Goal: Task Accomplishment & Management: Manage account settings

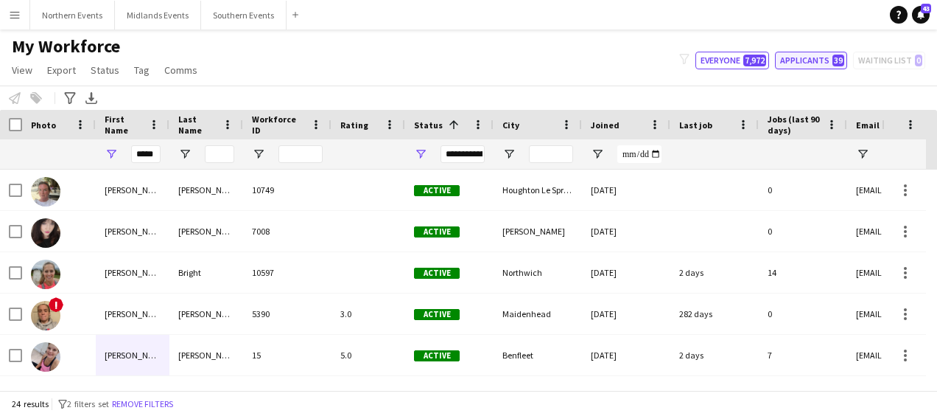
click at [799, 55] on button "Applicants 39" at bounding box center [811, 61] width 72 height 18
type input "**********"
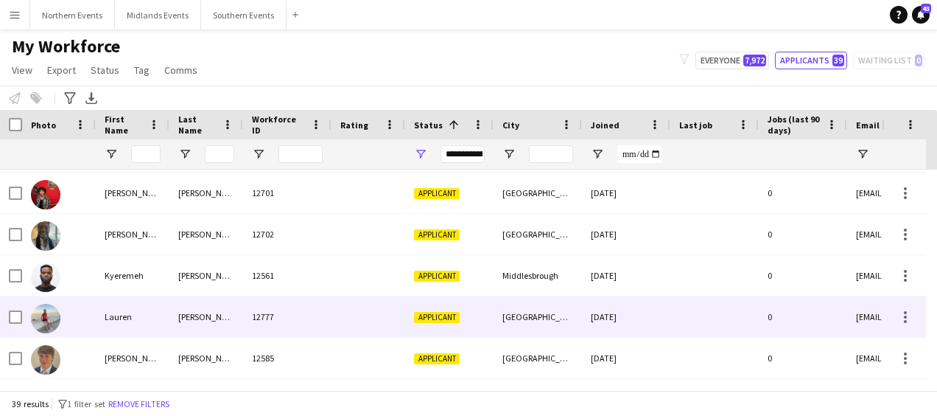
click at [508, 314] on div "[GEOGRAPHIC_DATA]" at bounding box center [538, 316] width 88 height 41
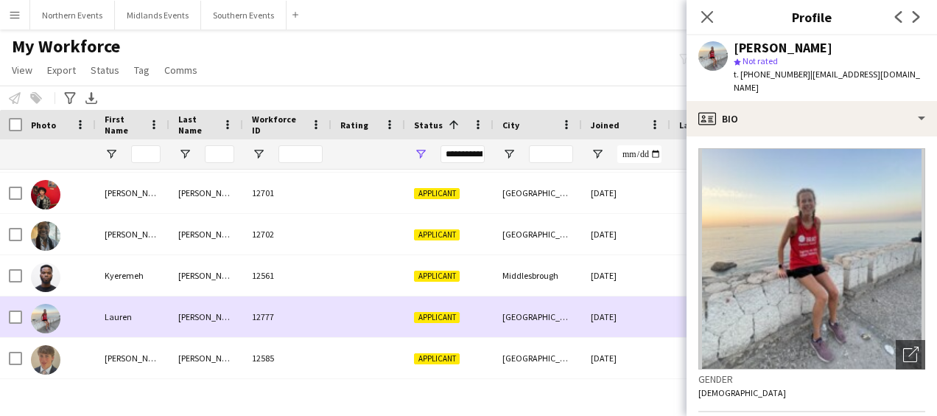
click at [508, 314] on div "[GEOGRAPHIC_DATA]" at bounding box center [538, 316] width 88 height 41
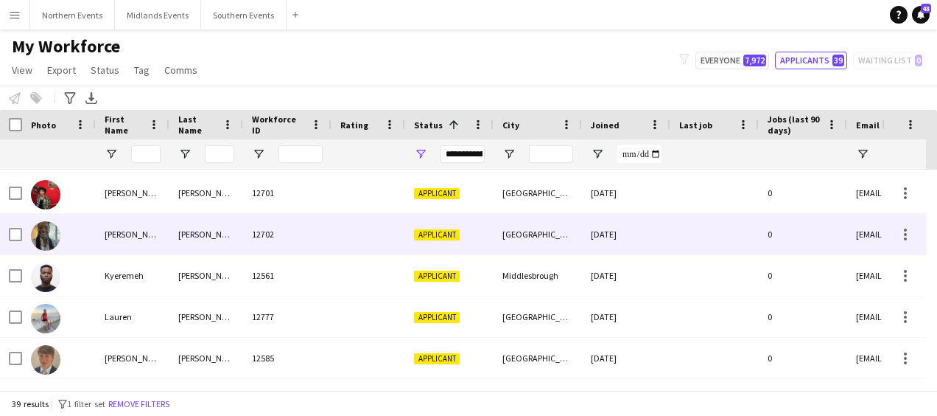
click at [682, 248] on div at bounding box center [715, 234] width 88 height 41
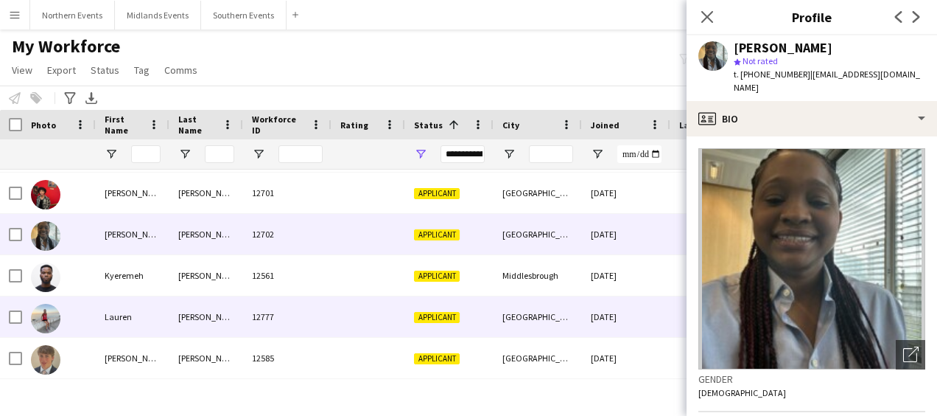
click at [559, 314] on div "[GEOGRAPHIC_DATA]" at bounding box center [538, 316] width 88 height 41
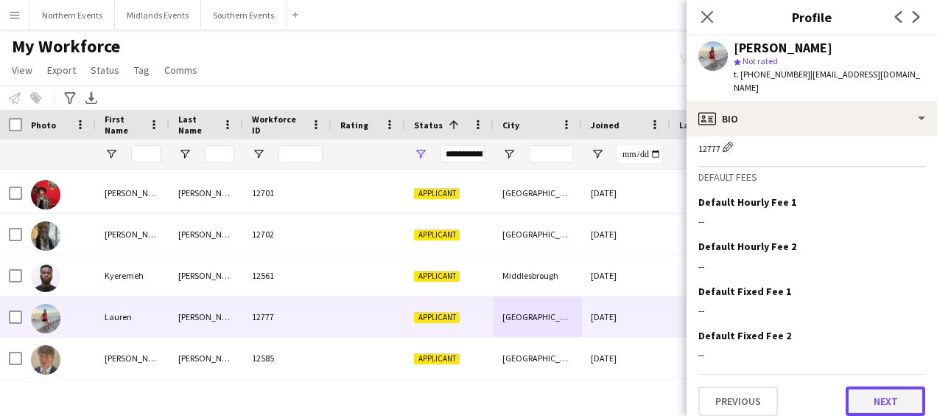
click at [862, 399] on button "Next" at bounding box center [886, 400] width 80 height 29
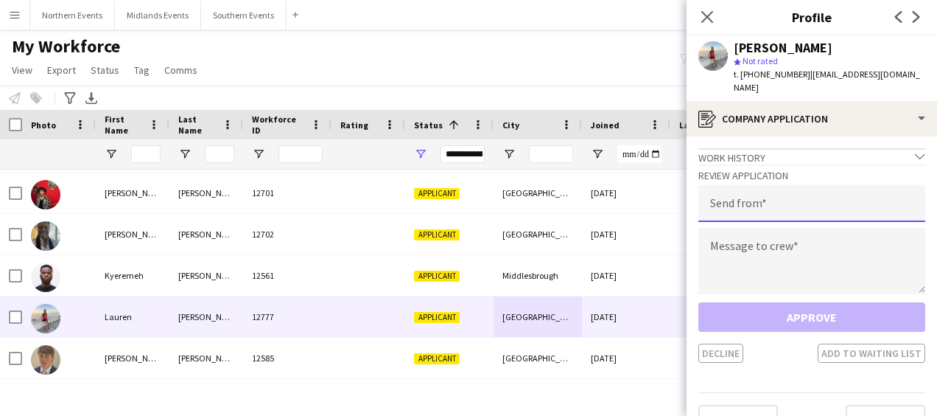
click at [786, 202] on input "email" at bounding box center [812, 203] width 227 height 37
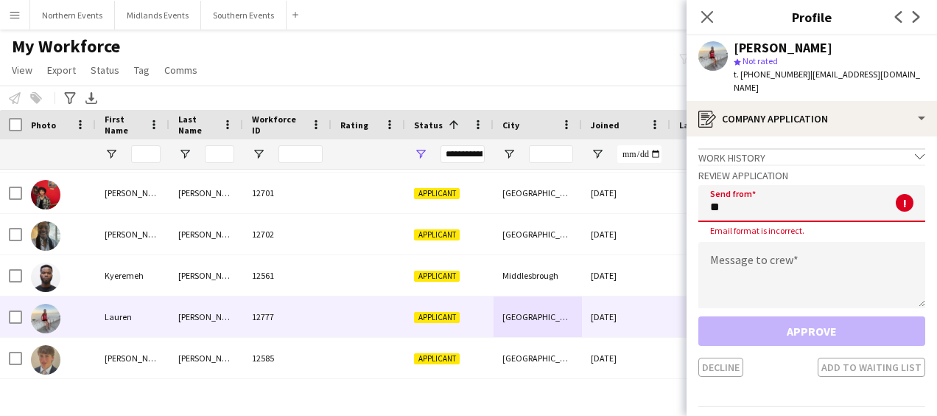
type input "**********"
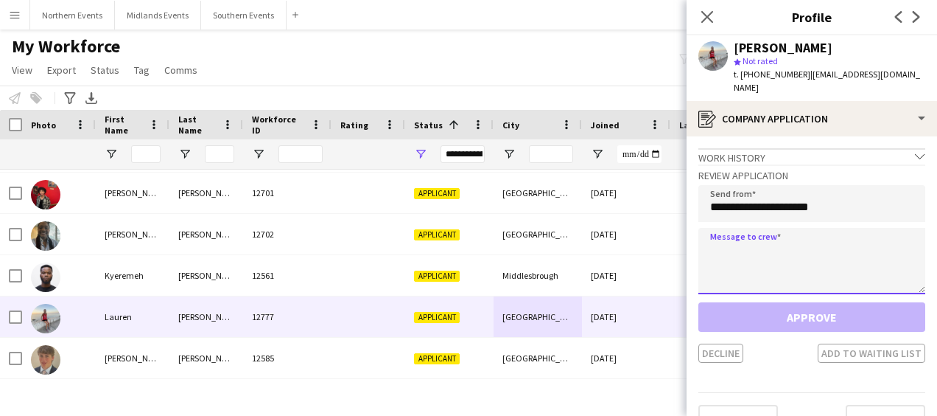
click at [766, 248] on textarea at bounding box center [812, 261] width 227 height 66
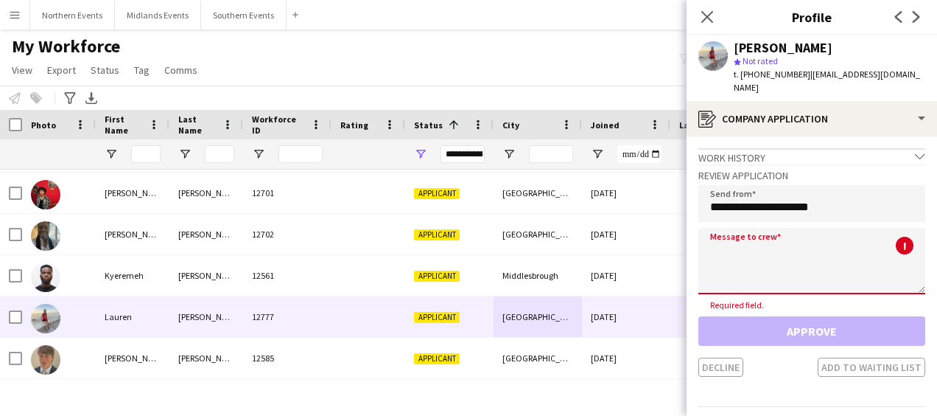
paste textarea "**********"
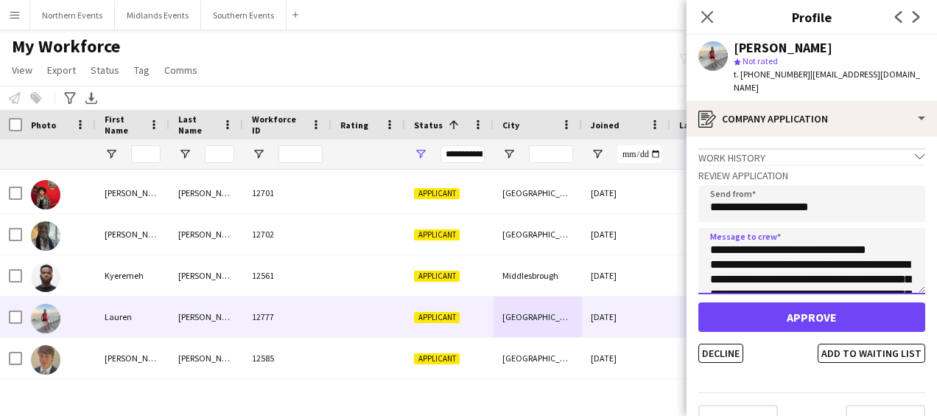
scroll to position [83, 0]
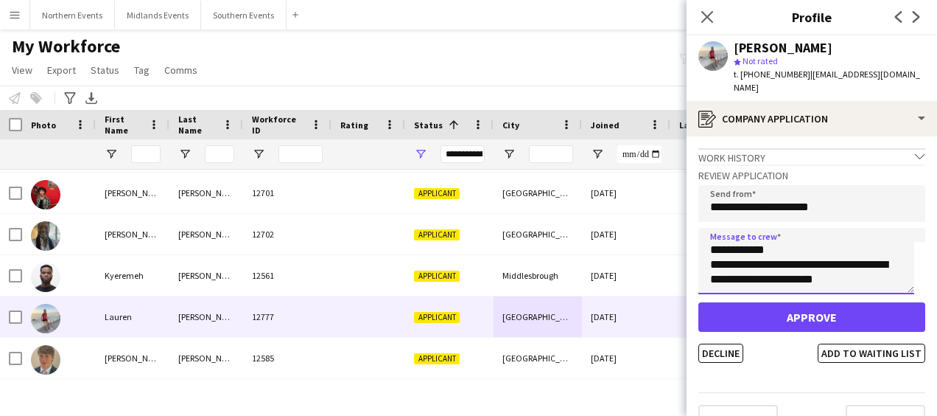
type textarea "**********"
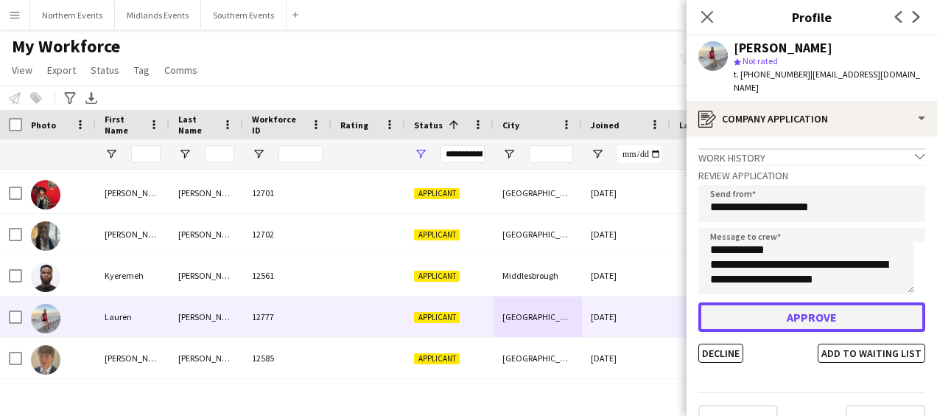
click at [773, 314] on button "Approve" at bounding box center [812, 316] width 227 height 29
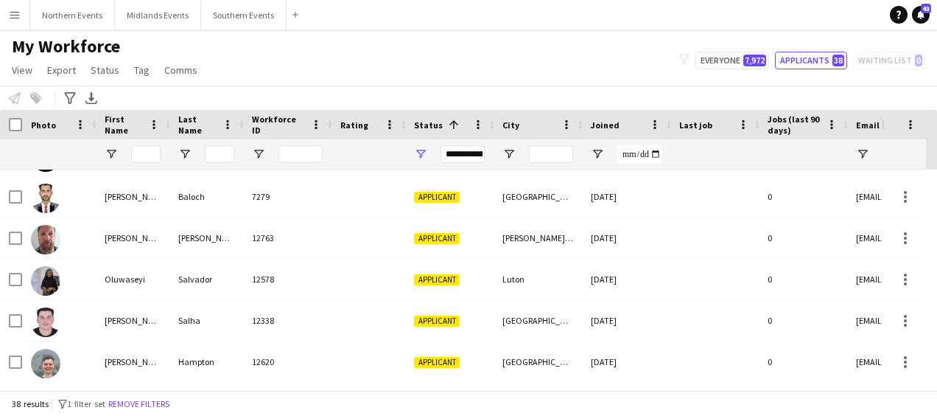
scroll to position [1080, 0]
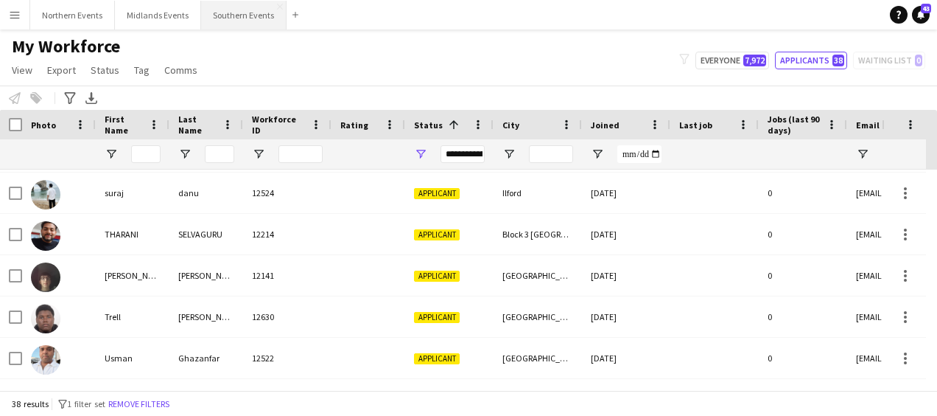
click at [235, 13] on button "Southern Events Close" at bounding box center [243, 15] width 85 height 29
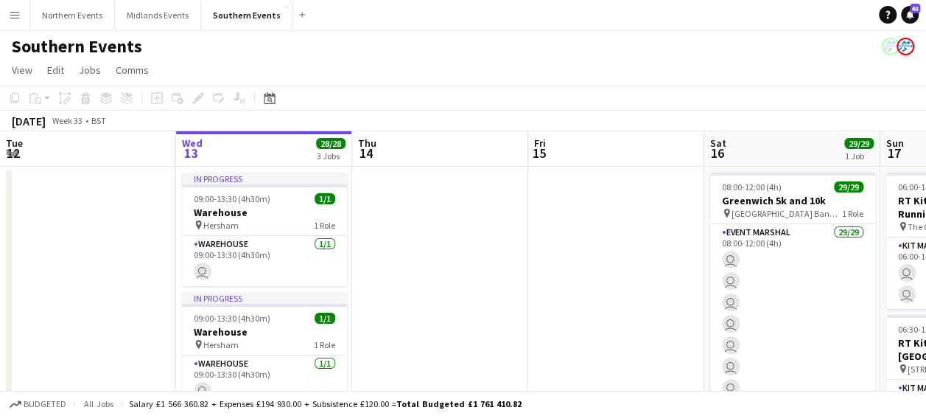
click at [293, 56] on div "Southern Events" at bounding box center [463, 43] width 926 height 28
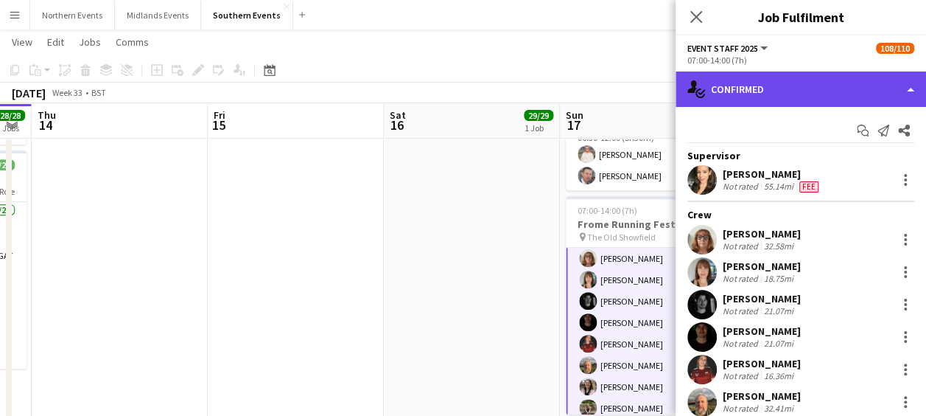
click at [804, 84] on div "single-neutral-actions-check-2 Confirmed" at bounding box center [801, 88] width 251 height 35
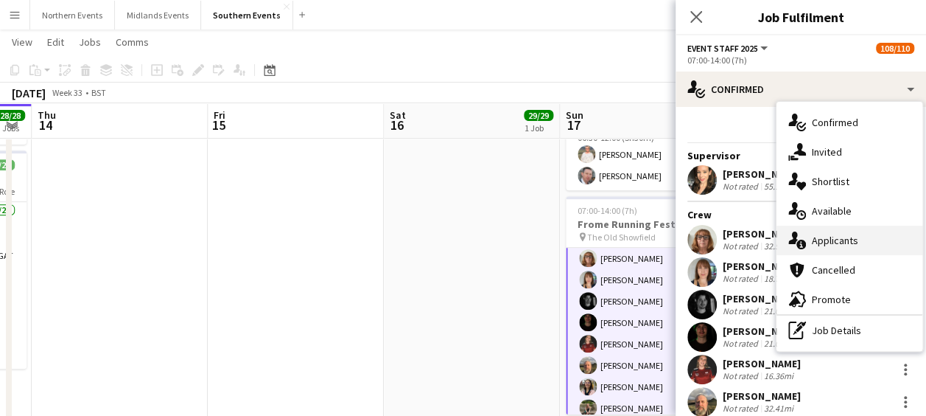
click at [825, 245] on div "single-neutral-actions-information Applicants" at bounding box center [850, 240] width 146 height 29
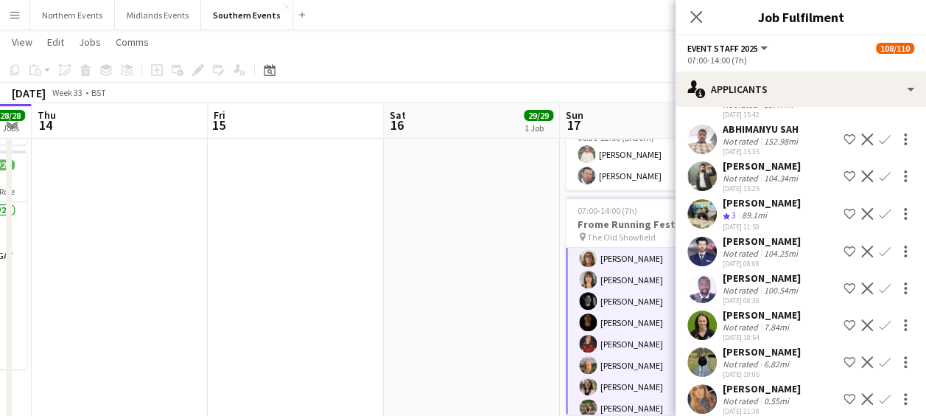
click at [879, 319] on app-icon "Confirm" at bounding box center [885, 325] width 12 height 12
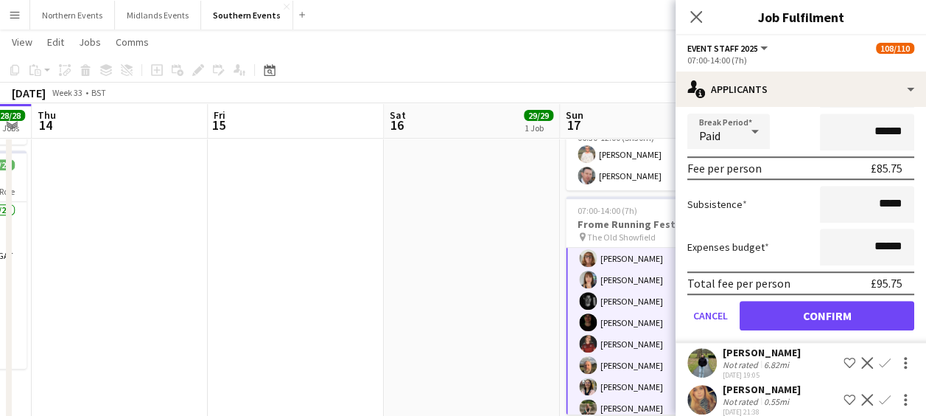
click at [814, 282] on form "Fee Type Hourly 7h x ****** Break Period Paid ****** Fee per person £85.75 Subs…" at bounding box center [801, 185] width 251 height 315
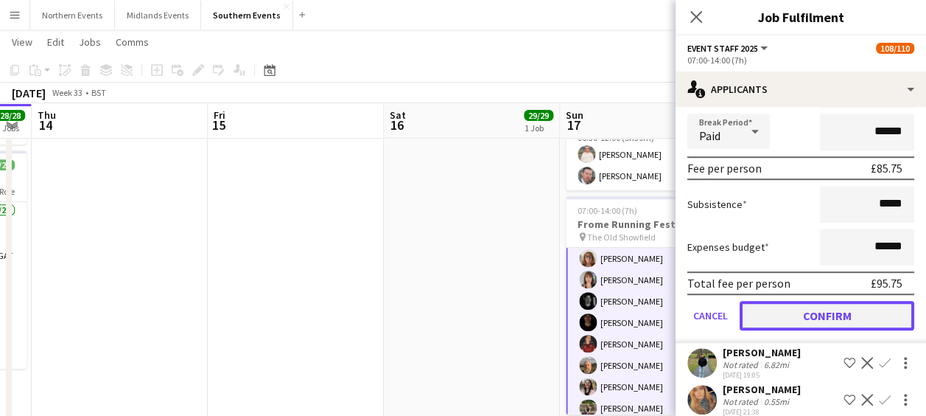
click at [811, 301] on button "Confirm" at bounding box center [827, 315] width 175 height 29
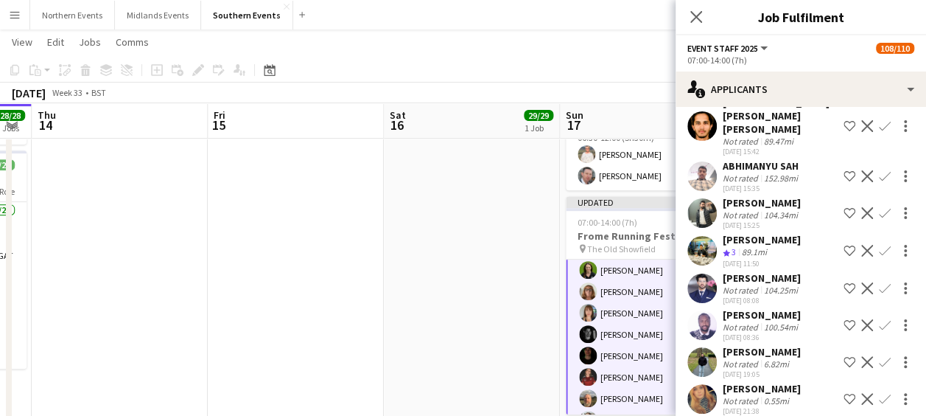
click at [879, 356] on app-icon "Confirm" at bounding box center [885, 362] width 12 height 12
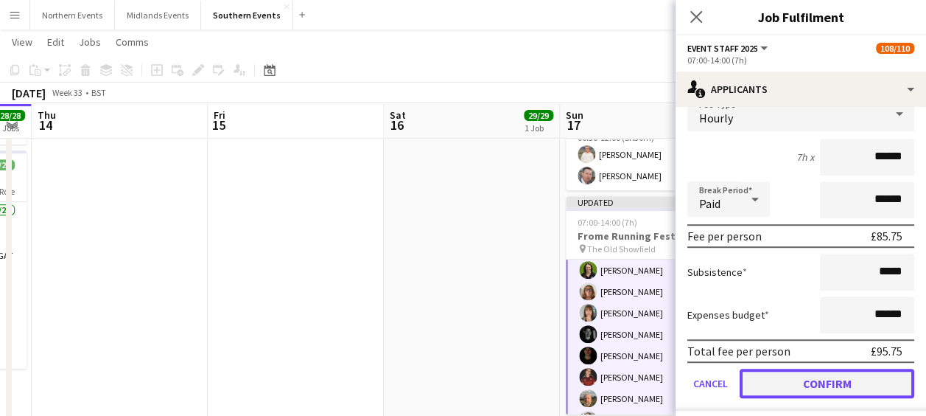
click at [834, 370] on button "Confirm" at bounding box center [827, 382] width 175 height 29
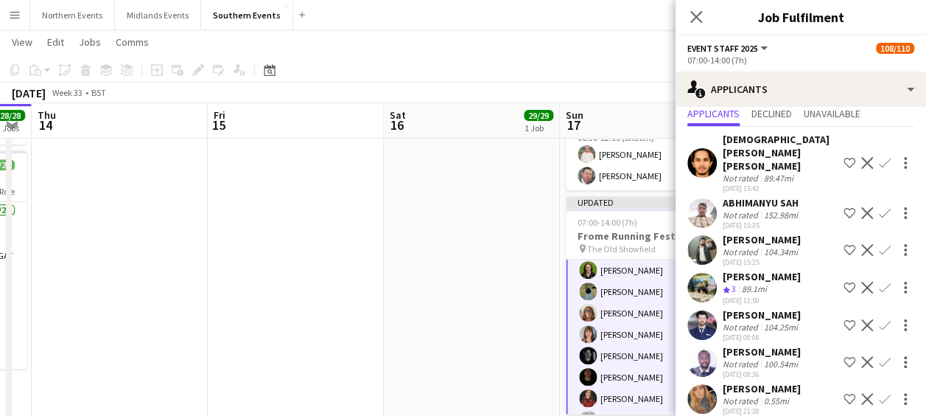
click at [879, 393] on app-icon "Confirm" at bounding box center [885, 399] width 12 height 12
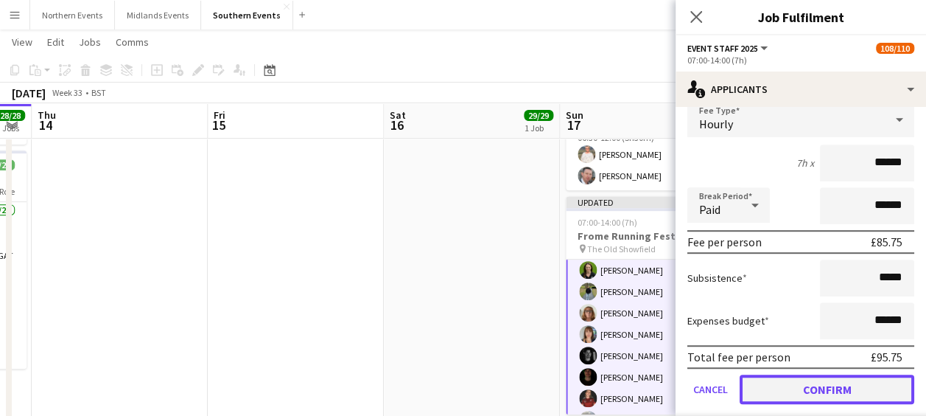
click at [794, 374] on button "Confirm" at bounding box center [827, 388] width 175 height 29
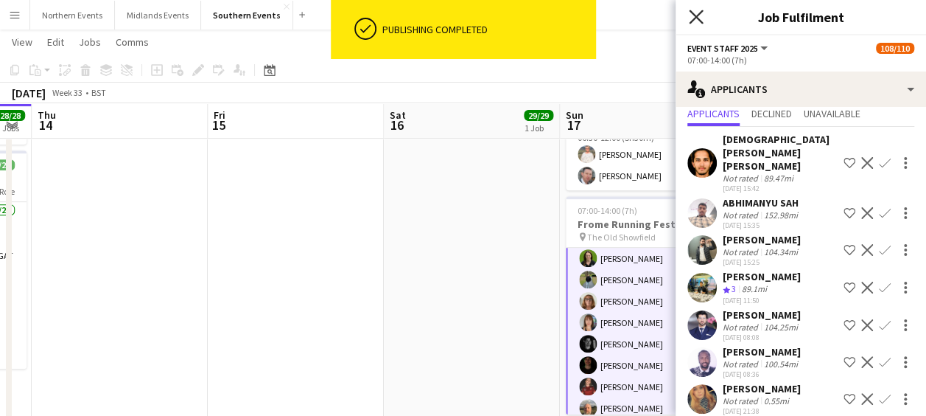
click at [692, 14] on icon at bounding box center [696, 17] width 14 height 14
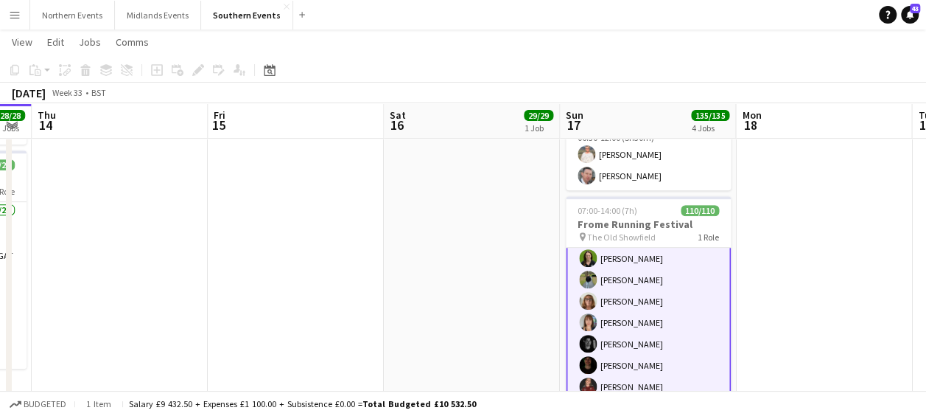
click at [610, 67] on app-toolbar "Copy Paste Paste Ctrl+V Paste with crew Ctrl+Shift+V Paste linked Job [GEOGRAPH…" at bounding box center [463, 69] width 926 height 25
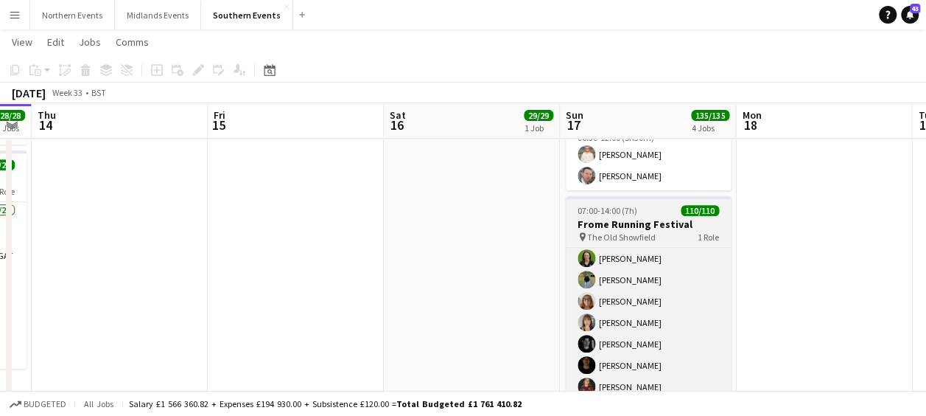
click at [612, 217] on h3 "Frome Running Festival" at bounding box center [648, 223] width 165 height 13
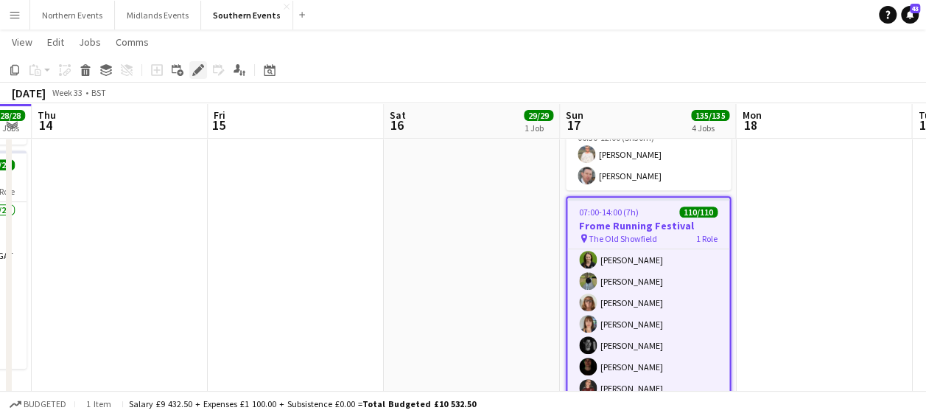
click at [195, 71] on icon at bounding box center [198, 70] width 8 height 8
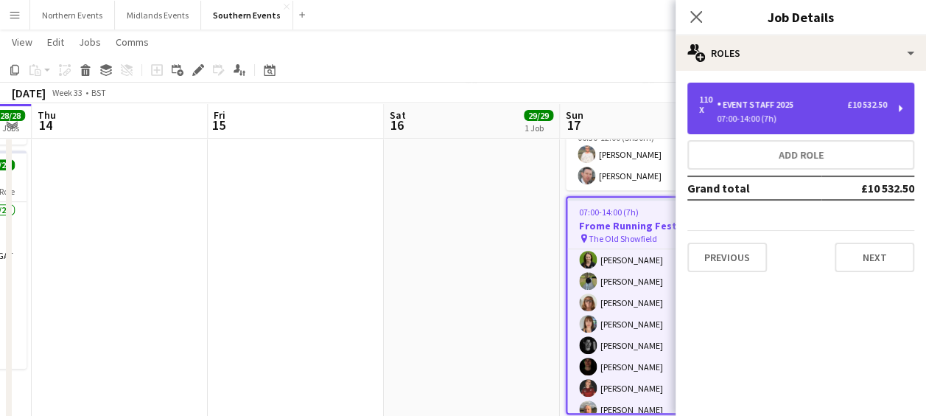
click at [798, 97] on div "110 x Event Staff 2025 £10 532.50" at bounding box center [793, 104] width 188 height 21
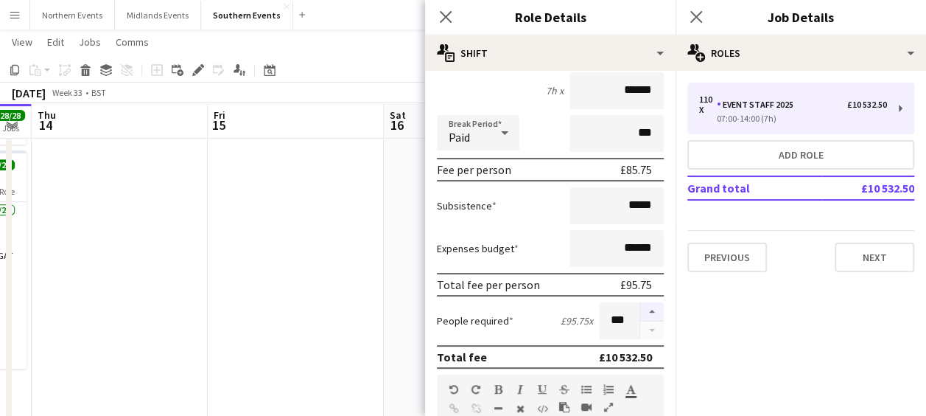
click at [640, 312] on button "button" at bounding box center [652, 311] width 24 height 19
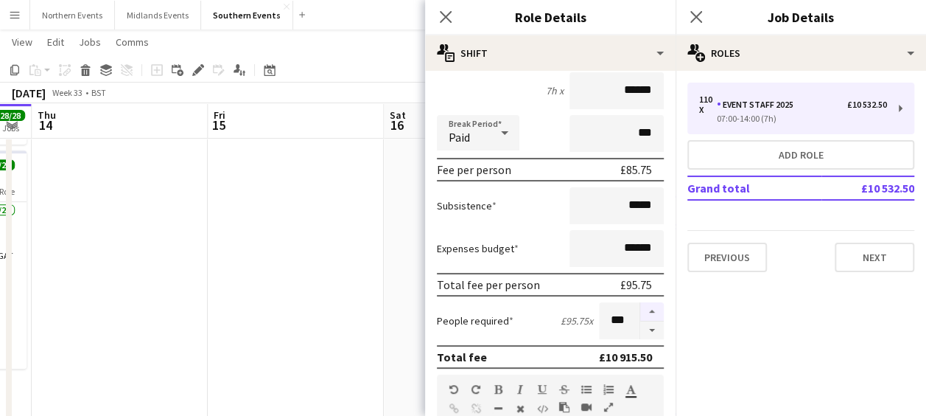
type input "***"
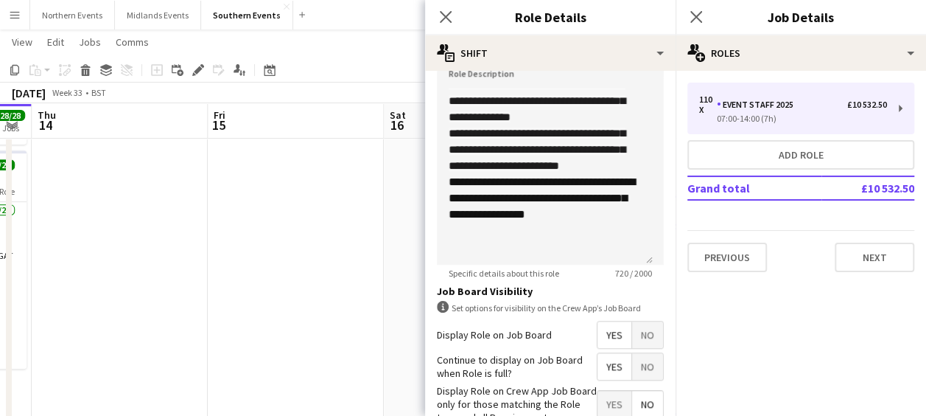
scroll to position [581, 0]
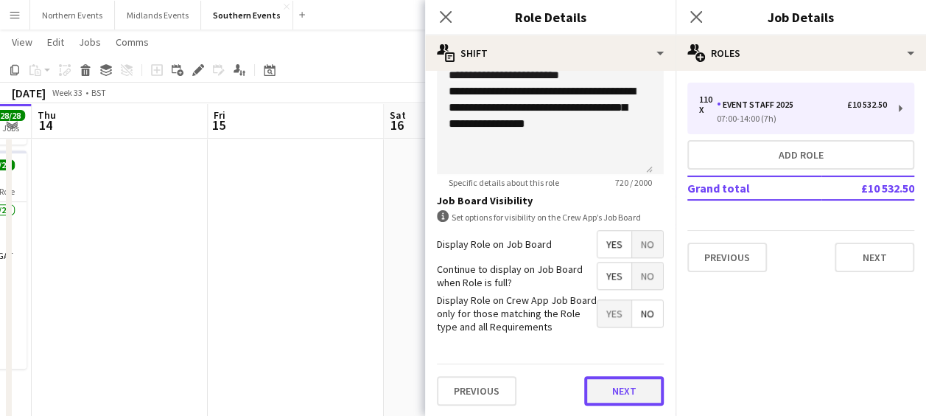
click at [625, 376] on button "Next" at bounding box center [624, 390] width 80 height 29
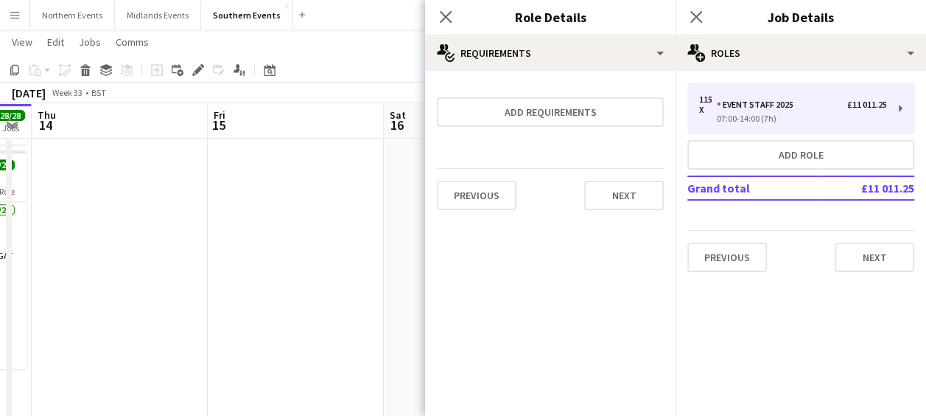
scroll to position [0, 0]
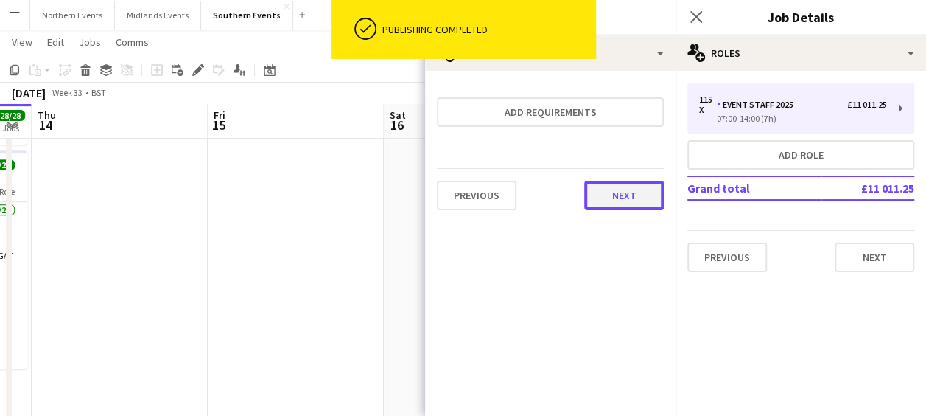
click at [632, 183] on button "Next" at bounding box center [624, 195] width 80 height 29
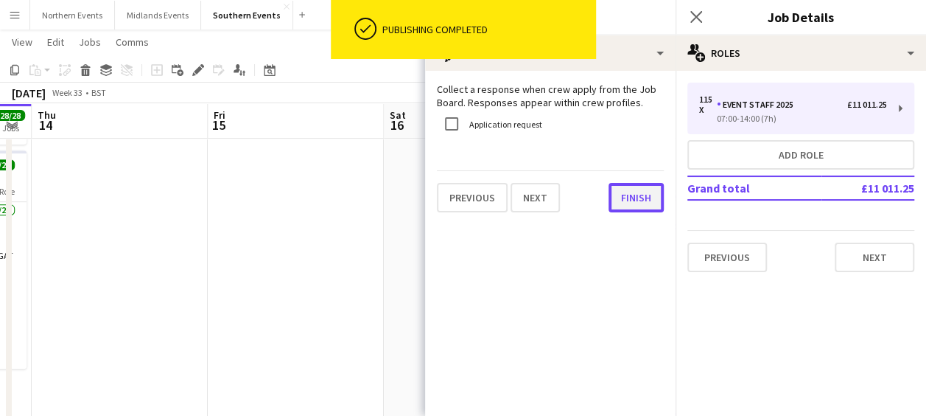
click at [631, 190] on button "Finish" at bounding box center [636, 197] width 55 height 29
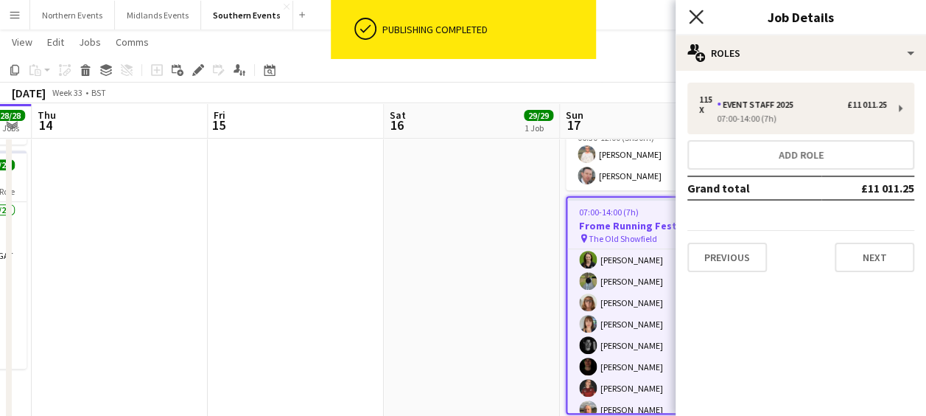
click at [699, 23] on icon "Close pop-in" at bounding box center [696, 17] width 14 height 14
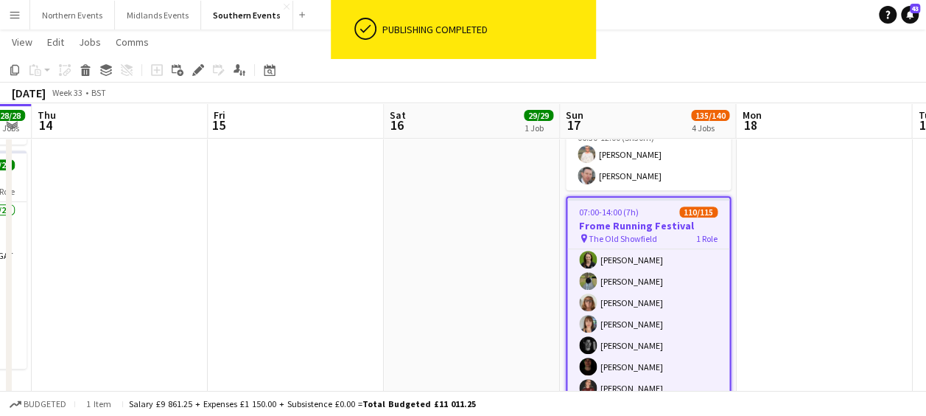
click at [651, 57] on app-page-menu "View Day view expanded Day view collapsed Month view Date picker Jump to [DATE]…" at bounding box center [463, 43] width 926 height 28
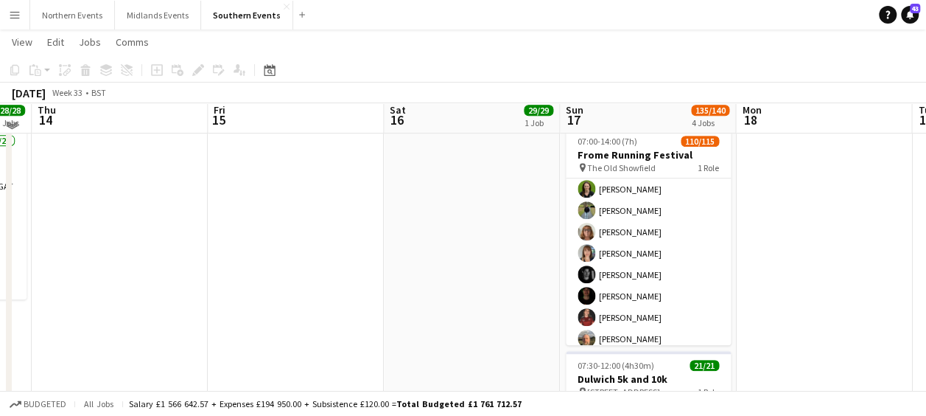
scroll to position [321, 0]
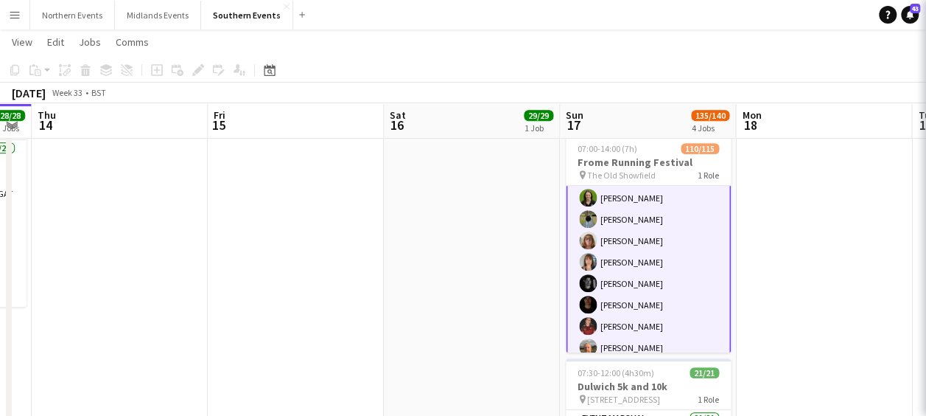
scroll to position [27, 0]
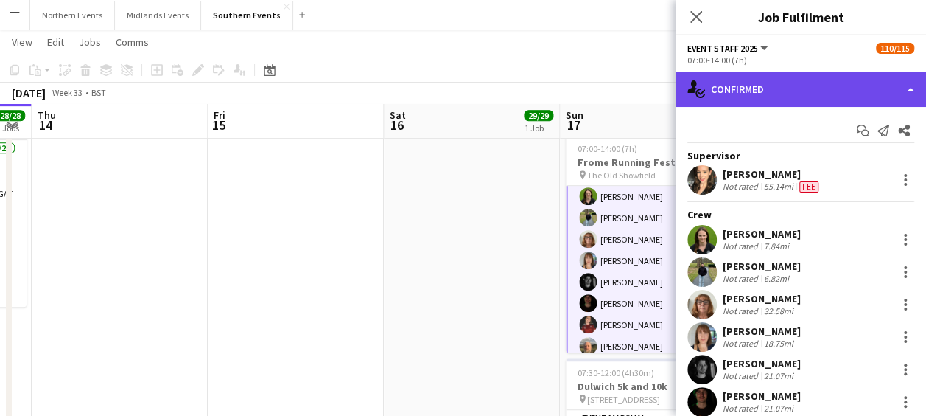
click at [781, 91] on div "single-neutral-actions-check-2 Confirmed" at bounding box center [801, 88] width 251 height 35
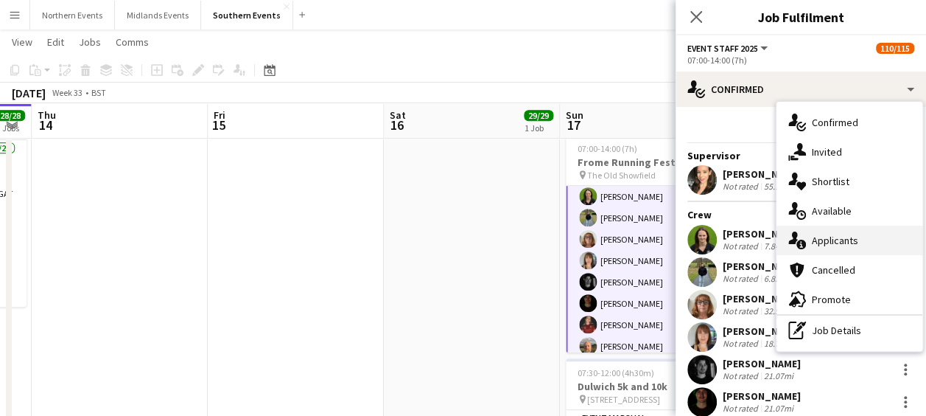
click at [814, 236] on div "single-neutral-actions-information Applicants" at bounding box center [850, 240] width 146 height 29
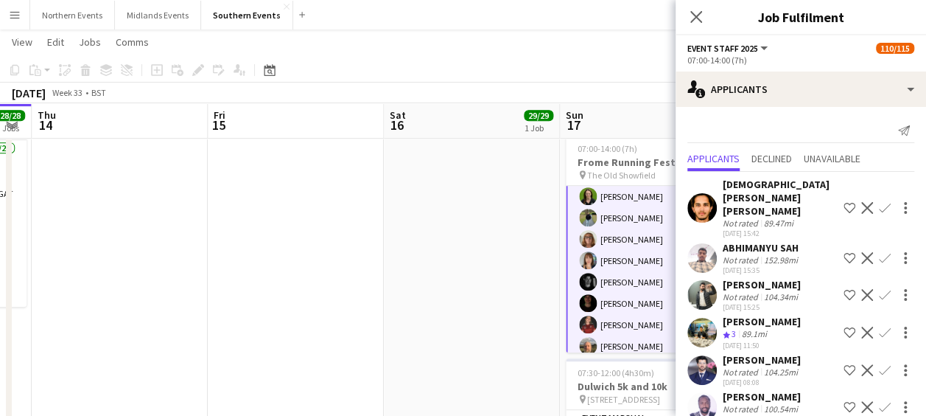
scroll to position [45, 0]
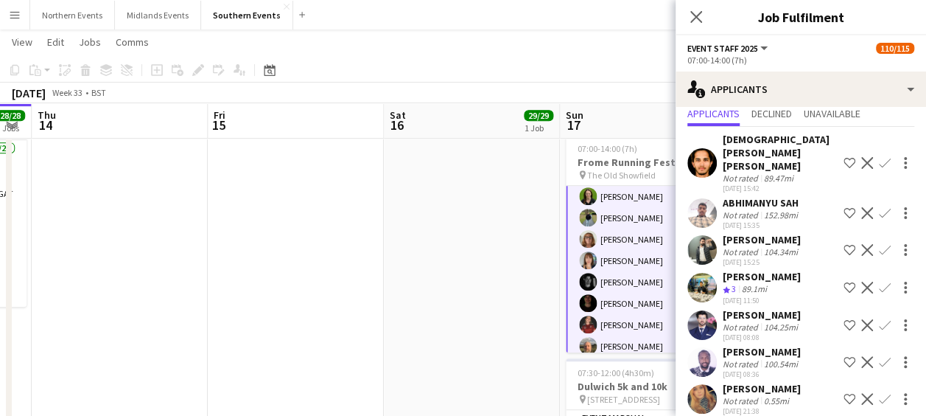
click at [879, 393] on app-icon "Confirm" at bounding box center [885, 399] width 12 height 12
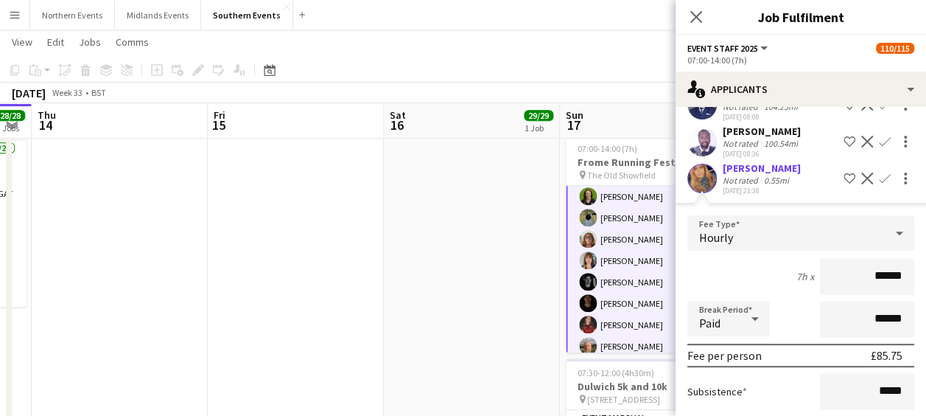
scroll to position [379, 0]
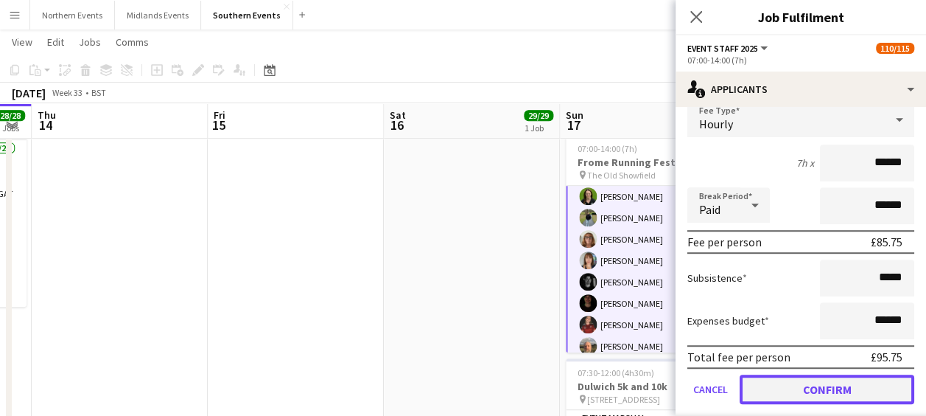
click at [797, 377] on button "Confirm" at bounding box center [827, 388] width 175 height 29
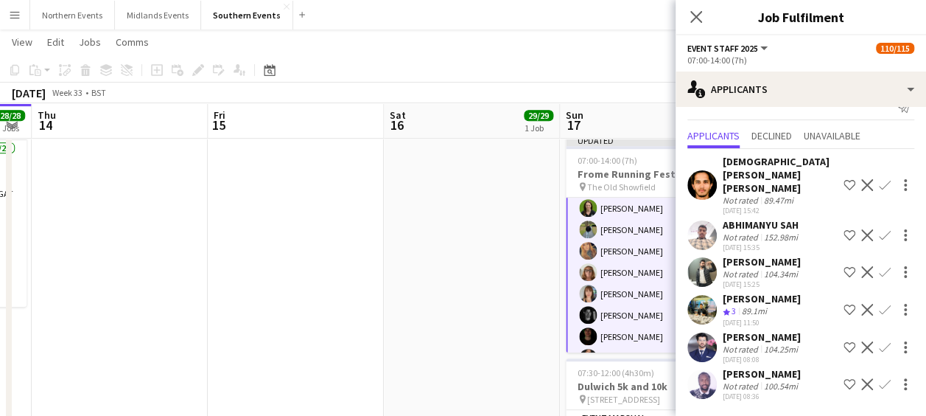
scroll to position [0, 0]
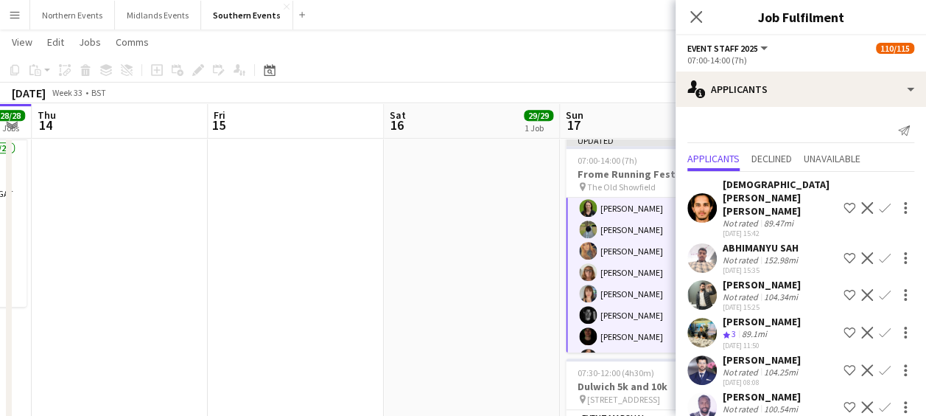
click at [443, 332] on app-date-cell "08:00-12:00 (4h) 29/29 Greenwich 5k and 10k pin Greenwich Park Bandstand 1 Role…" at bounding box center [472, 226] width 176 height 764
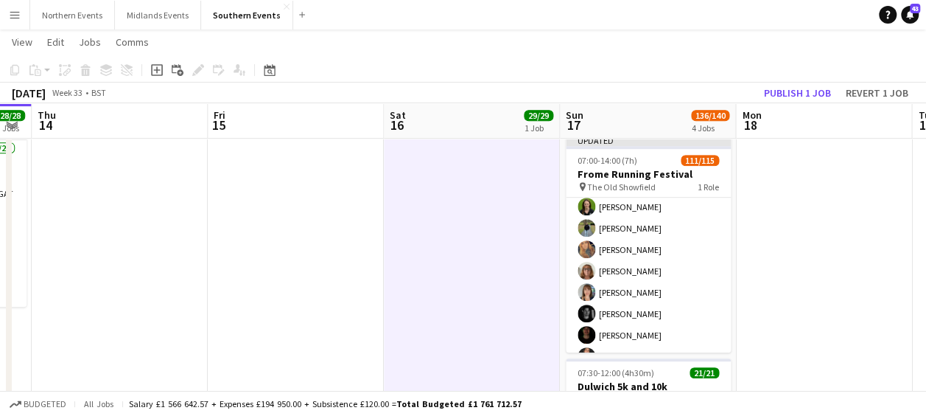
scroll to position [25, 0]
click at [793, 96] on button "Publish 1 job" at bounding box center [797, 92] width 79 height 19
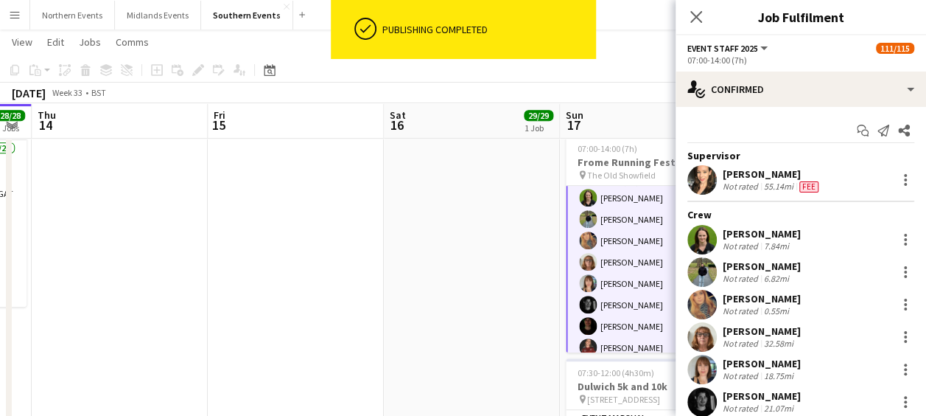
scroll to position [27, 0]
click at [862, 130] on icon at bounding box center [865, 133] width 7 height 7
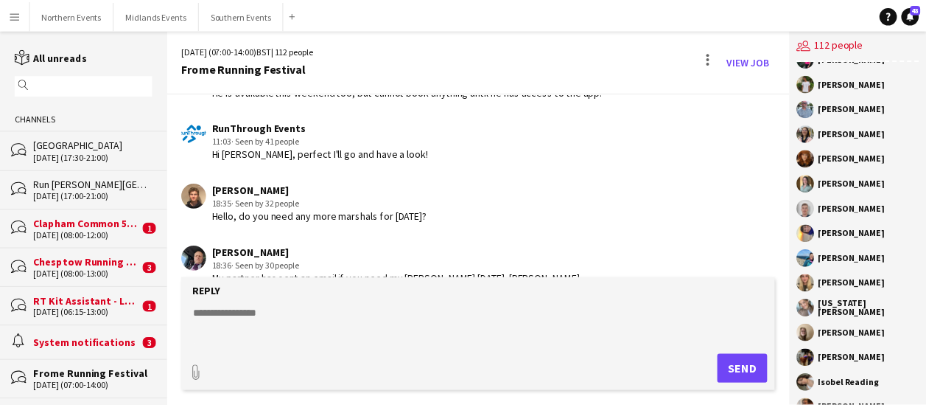
scroll to position [2475, 0]
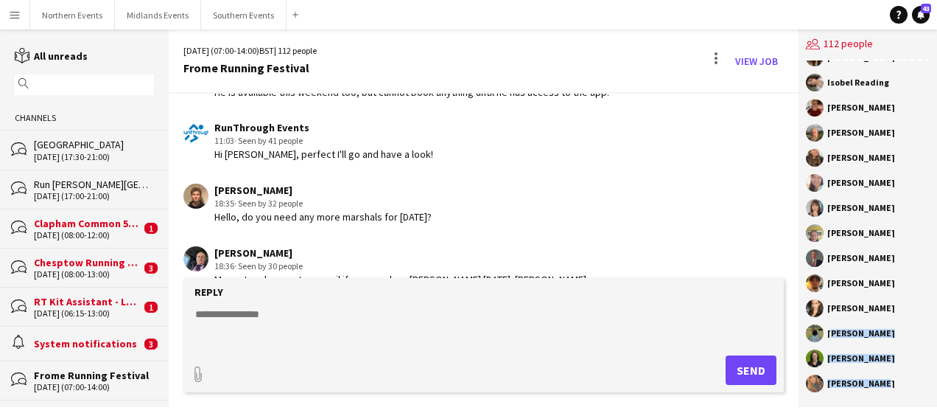
drag, startPoint x: 829, startPoint y: 332, endPoint x: 879, endPoint y: 382, distance: 70.4
click at [879, 382] on div "[PERSON_NAME] [PERSON_NAME] [PERSON_NAME] [PERSON_NAME] [PERSON_NAME] [PERSON_N…" at bounding box center [868, 233] width 139 height 346
copy div "[PERSON_NAME] [PERSON_NAME] [PERSON_NAME]"
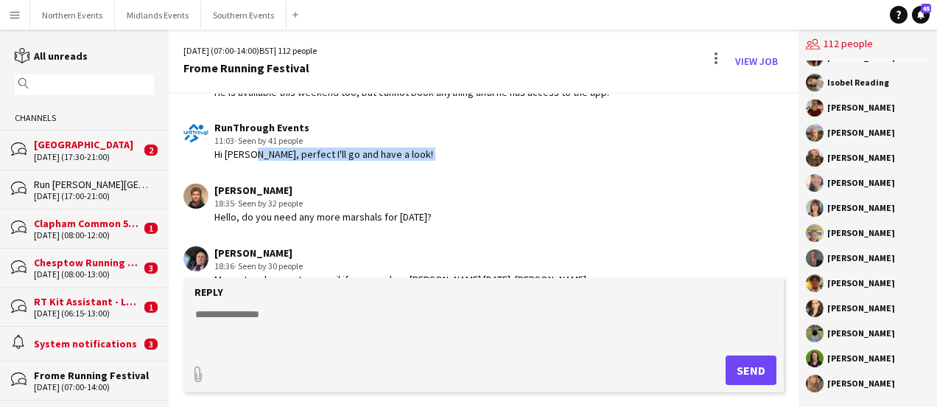
drag, startPoint x: 212, startPoint y: 158, endPoint x: 251, endPoint y: 155, distance: 38.4
click at [251, 176] on app-chat-message "[PERSON_NAME] 18:35 · Seen by 32 people Hello, do you need any more marshals fo…" at bounding box center [484, 203] width 630 height 55
click at [279, 337] on textarea at bounding box center [487, 326] width 586 height 38
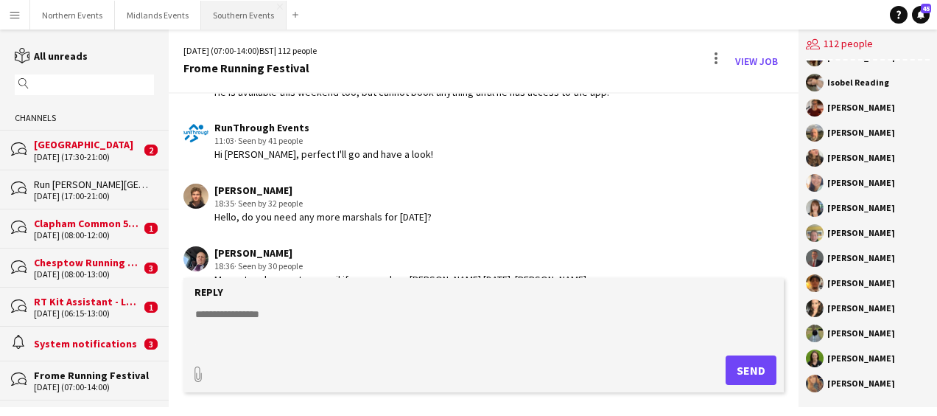
click at [229, 10] on button "Southern Events Close" at bounding box center [243, 15] width 85 height 29
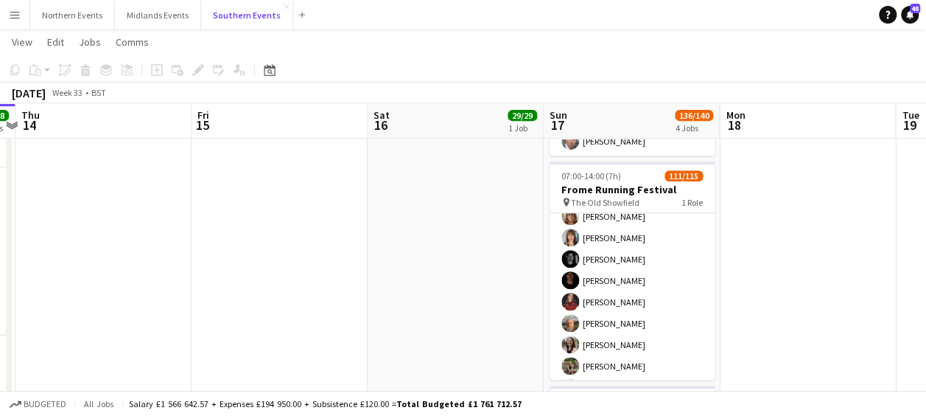
scroll to position [33, 0]
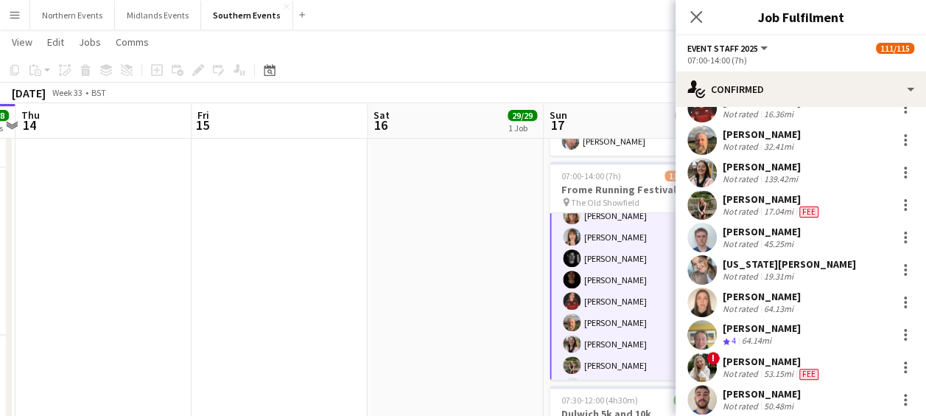
scroll to position [268, 0]
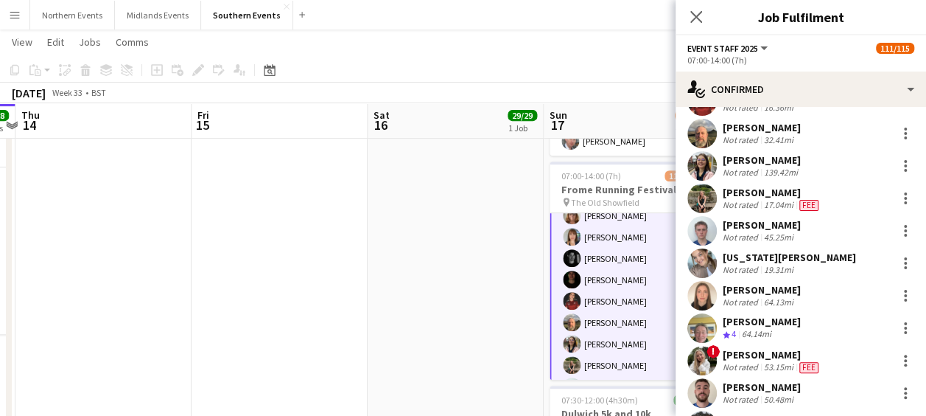
click at [706, 351] on app-user-avatar at bounding box center [702, 360] width 29 height 29
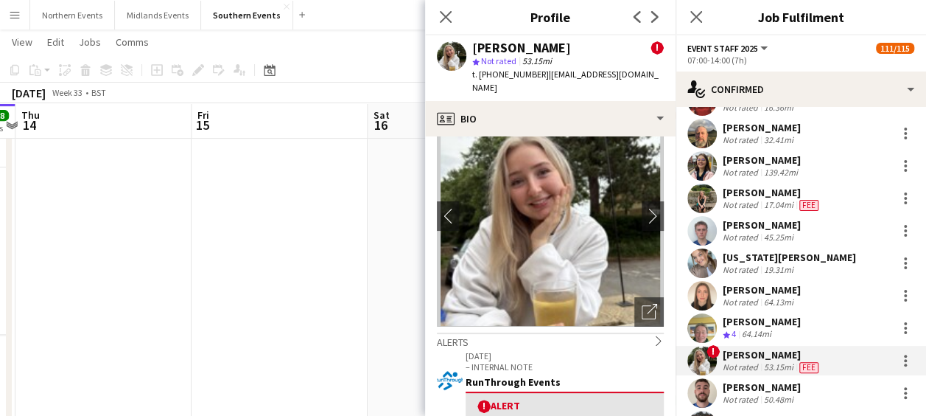
scroll to position [0, 0]
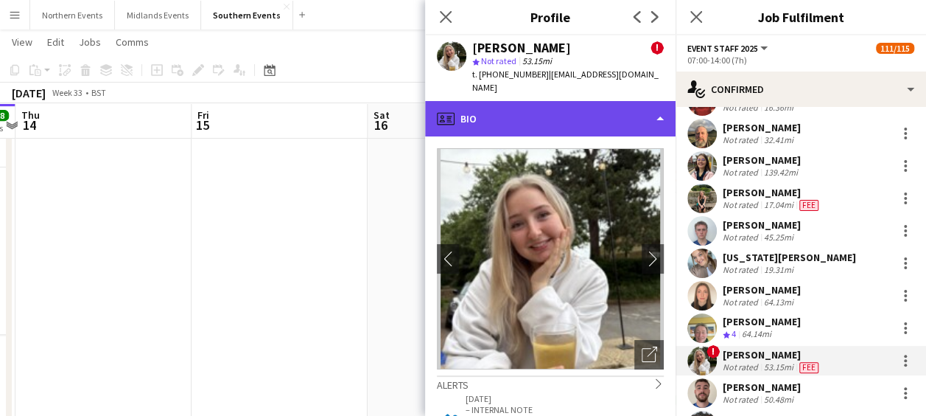
click at [602, 101] on div "profile Bio" at bounding box center [550, 118] width 251 height 35
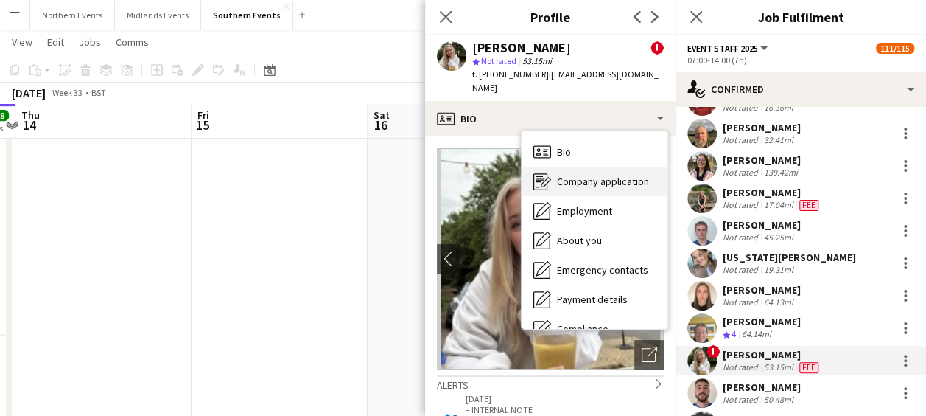
click at [581, 175] on span "Company application" at bounding box center [603, 181] width 92 height 13
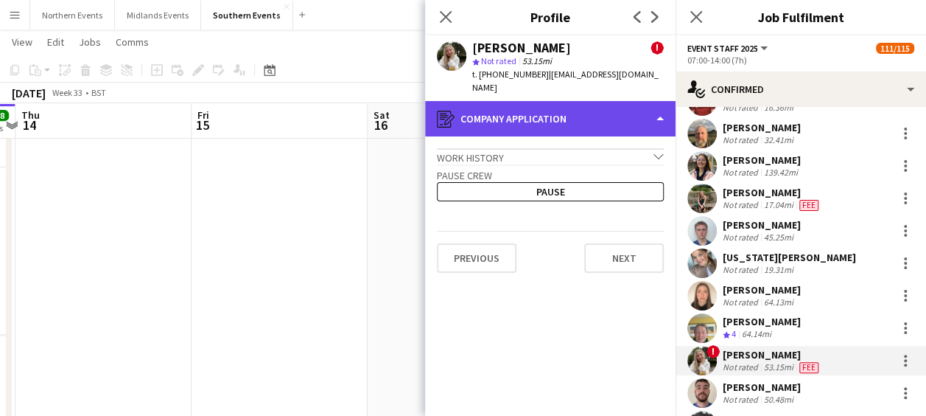
click at [585, 103] on div "register Company application" at bounding box center [550, 118] width 251 height 35
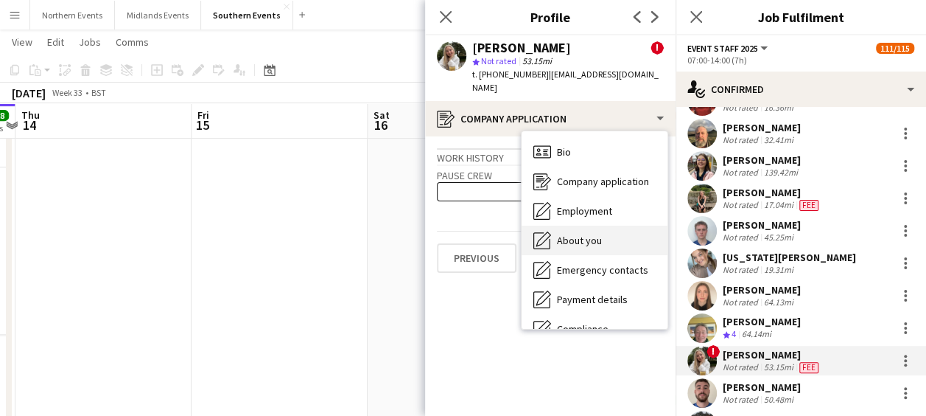
click at [588, 234] on span "About you" at bounding box center [579, 240] width 45 height 13
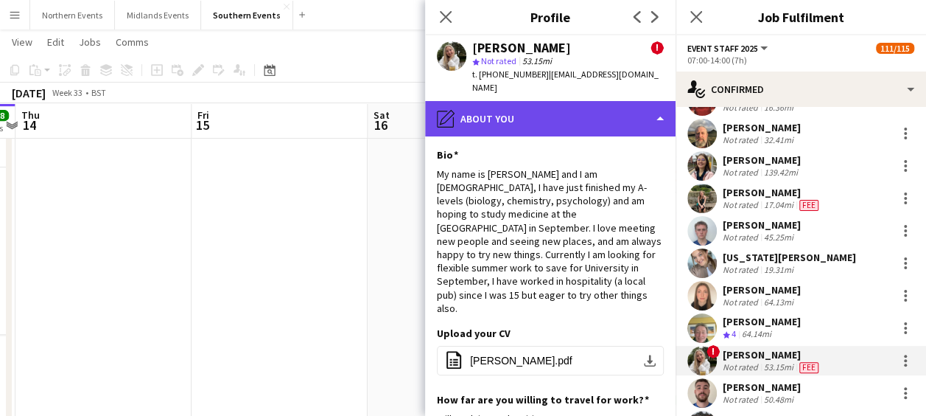
click at [578, 103] on div "pencil4 About you" at bounding box center [550, 118] width 251 height 35
click at [562, 111] on div "pencil4 About you" at bounding box center [550, 118] width 251 height 35
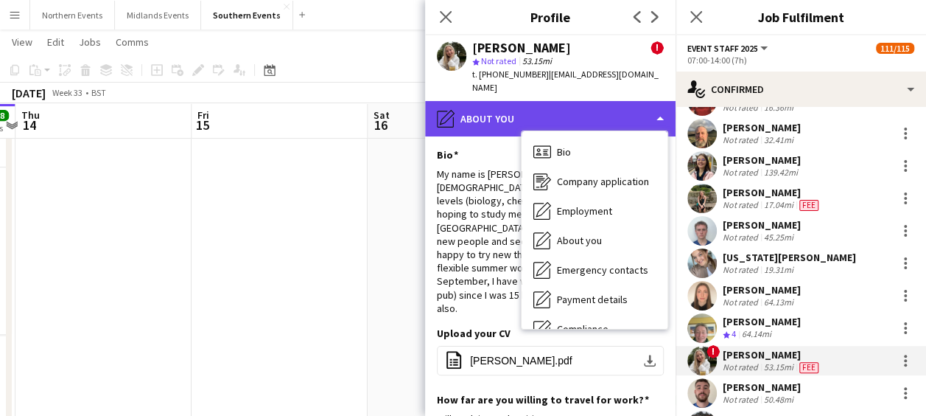
click at [562, 111] on div "pencil4 About you" at bounding box center [550, 118] width 251 height 35
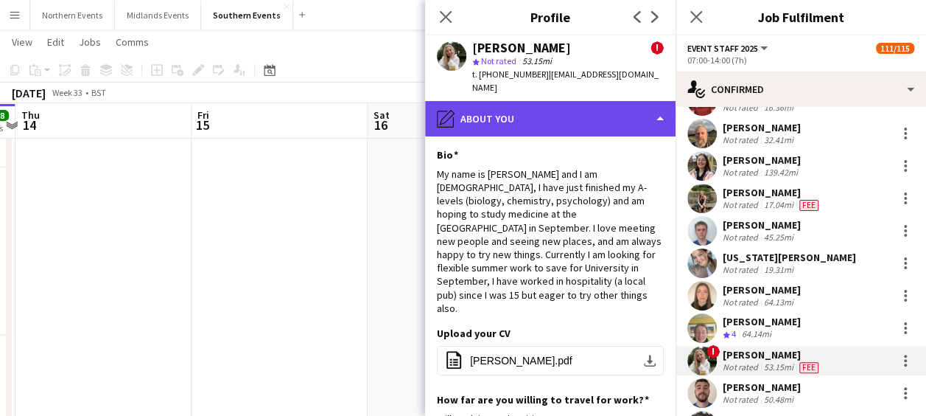
click at [595, 105] on div "pencil4 About you" at bounding box center [550, 118] width 251 height 35
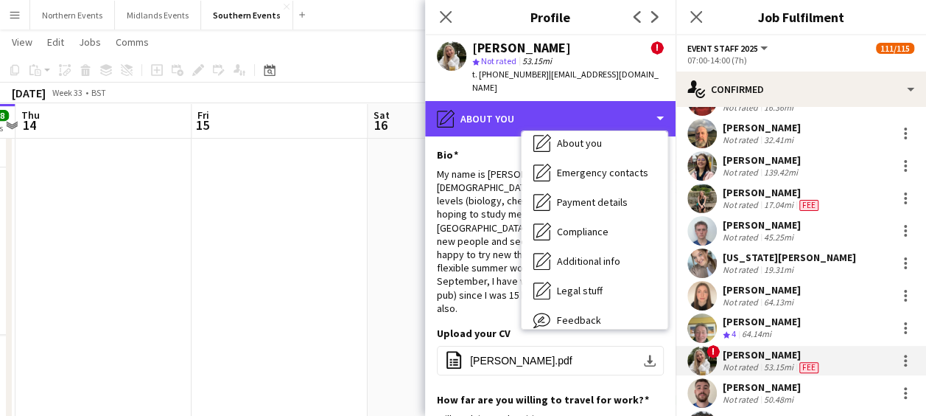
scroll to position [102, 0]
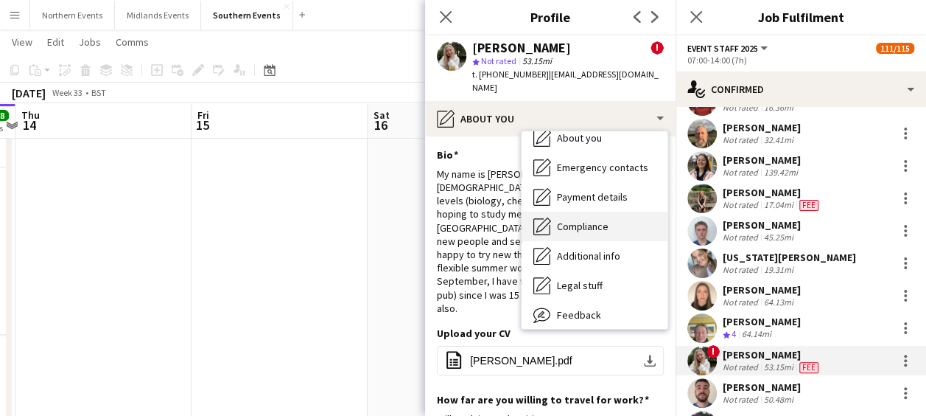
click at [593, 220] on span "Compliance" at bounding box center [583, 226] width 52 height 13
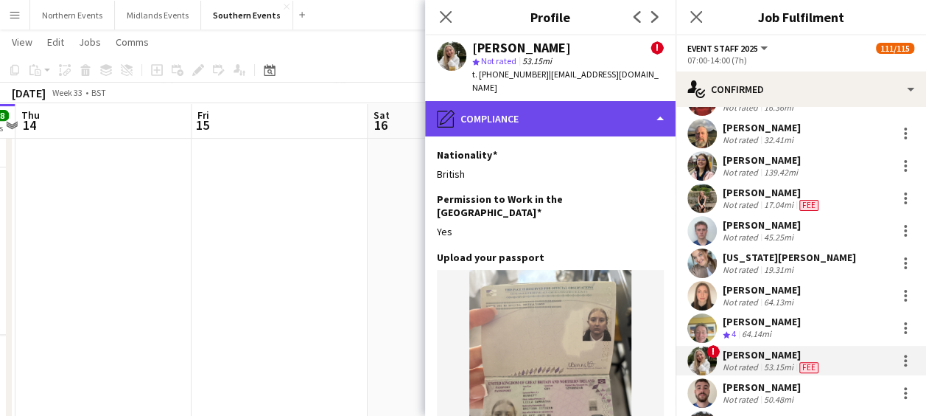
click at [577, 105] on div "pencil4 Compliance" at bounding box center [550, 118] width 251 height 35
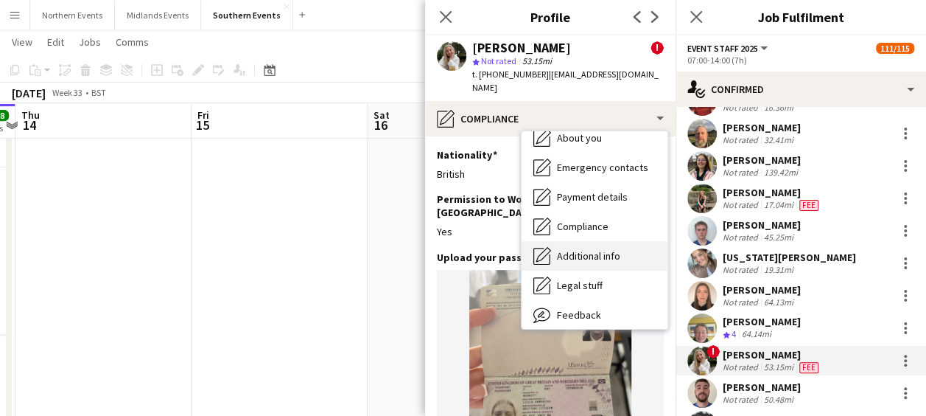
click at [582, 249] on span "Additional info" at bounding box center [588, 255] width 63 height 13
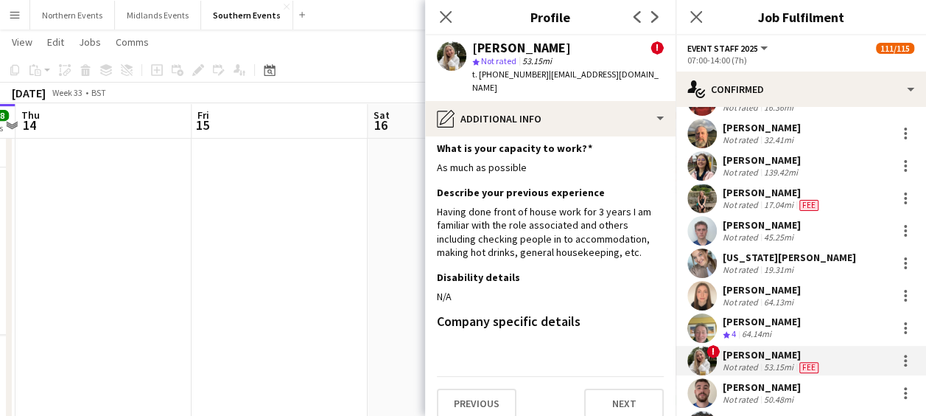
scroll to position [0, 0]
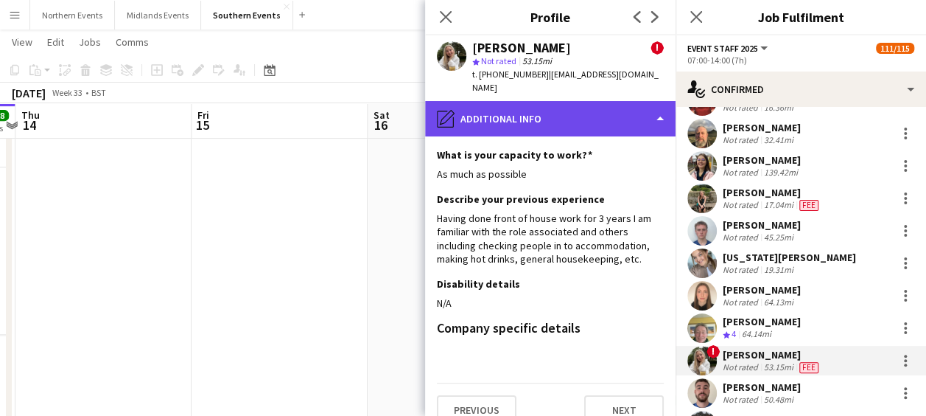
click at [580, 104] on div "pencil4 Additional info" at bounding box center [550, 118] width 251 height 35
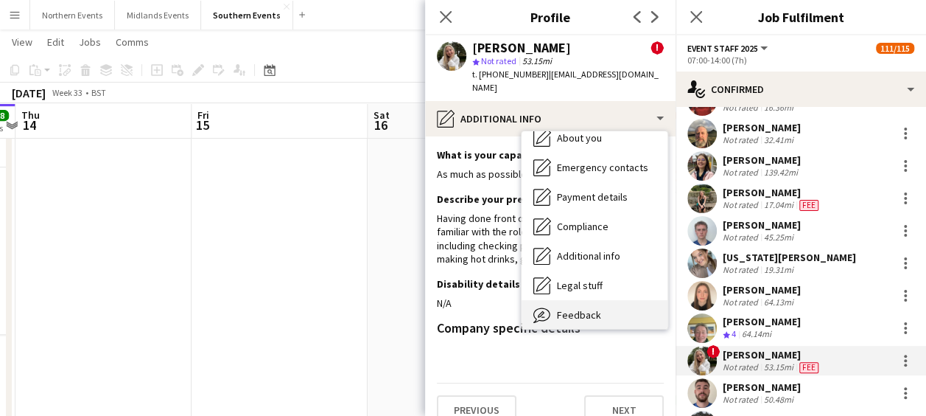
click at [584, 308] on span "Feedback" at bounding box center [579, 314] width 44 height 13
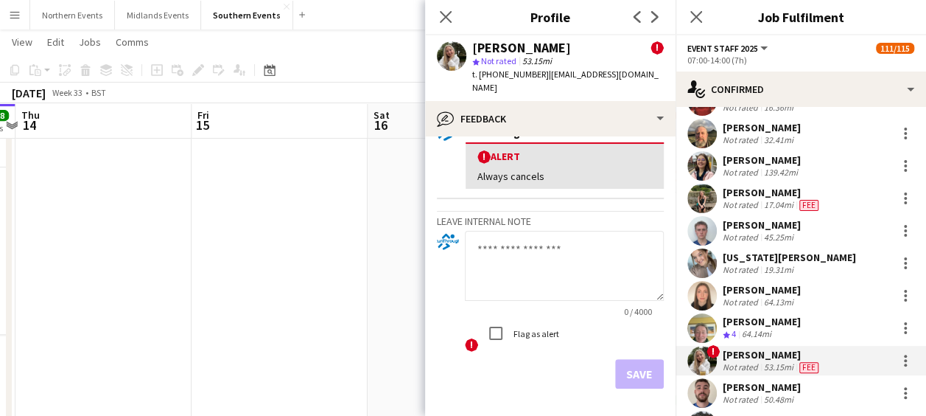
scroll to position [103, 0]
click at [514, 233] on textarea at bounding box center [564, 265] width 199 height 70
type textarea "**********"
click at [626, 358] on button "Save" at bounding box center [639, 372] width 49 height 29
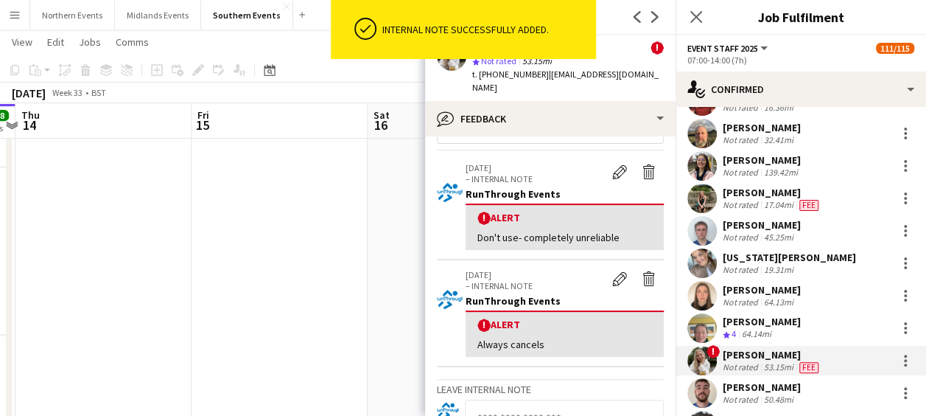
scroll to position [39, 0]
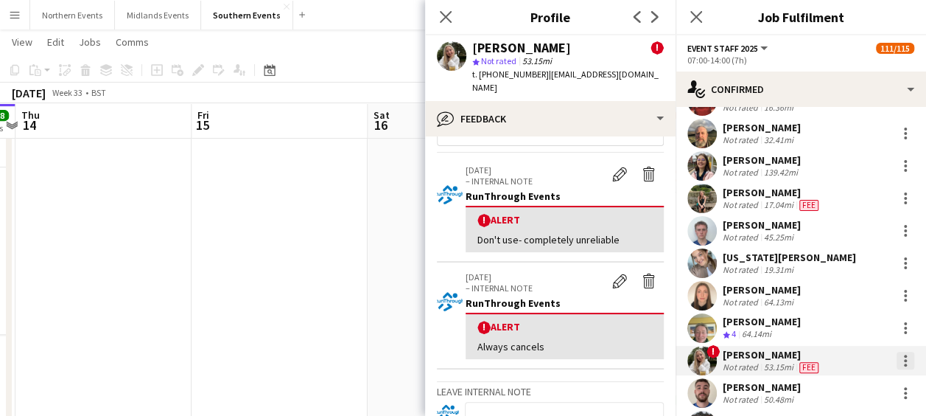
click at [897, 360] on div at bounding box center [906, 361] width 18 height 18
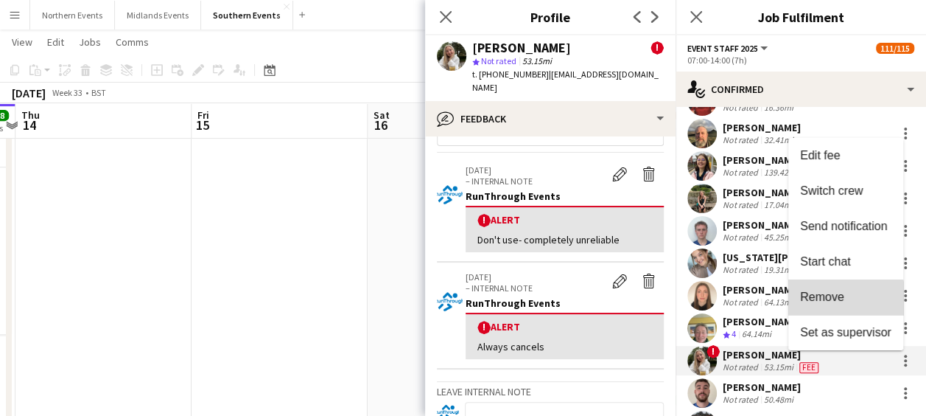
click at [843, 305] on button "Remove" at bounding box center [846, 296] width 115 height 35
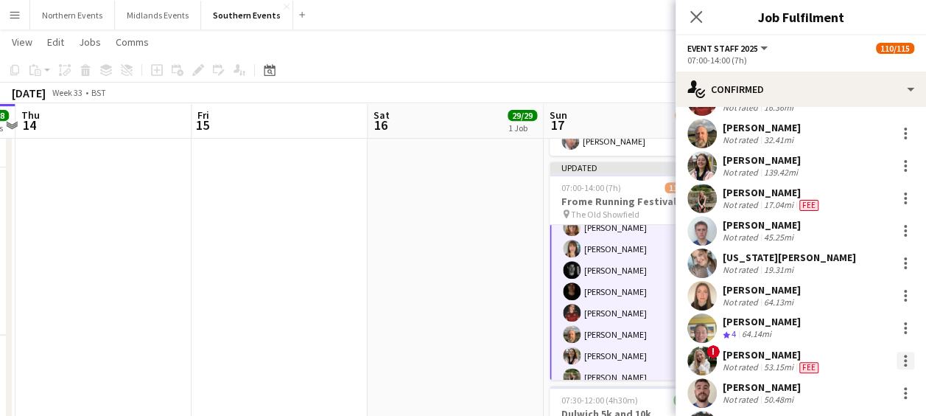
click at [904, 356] on div at bounding box center [905, 355] width 3 height 3
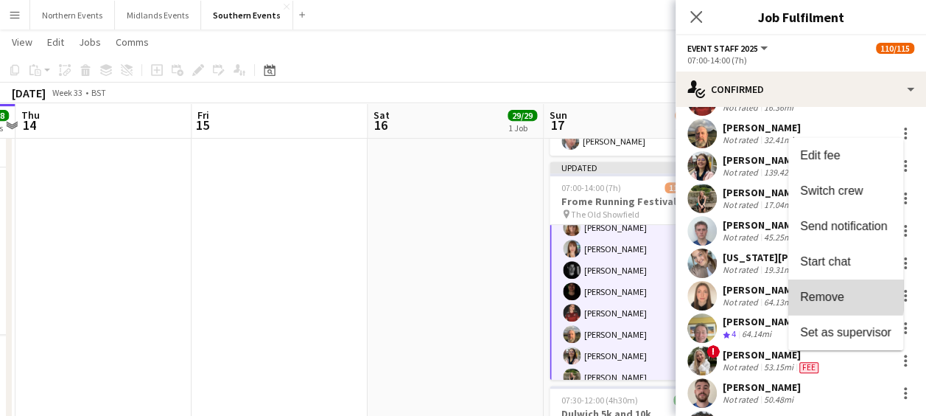
click at [831, 295] on span "Remove" at bounding box center [822, 296] width 44 height 13
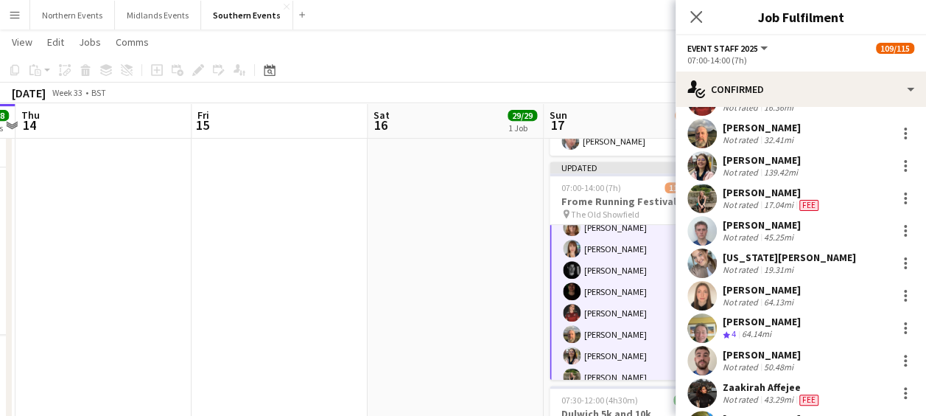
click at [486, 308] on app-date-cell "08:00-12:00 (4h) 29/29 Greenwich 5k and 10k pin Greenwich Park Bandstand 1 Role…" at bounding box center [456, 253] width 176 height 764
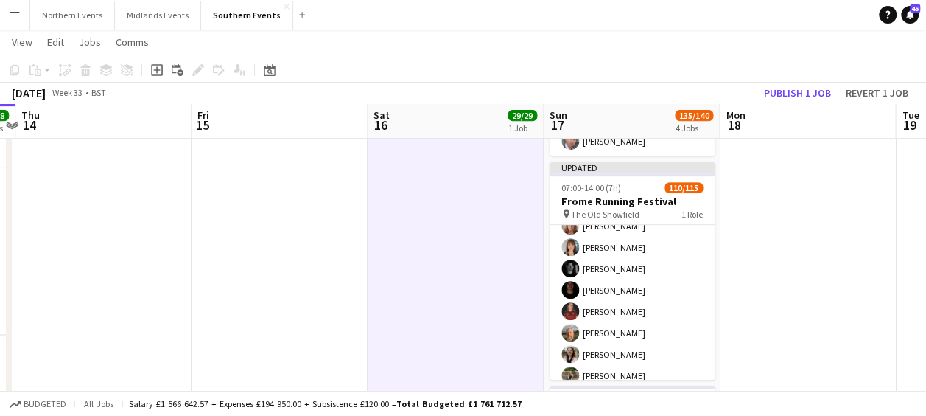
scroll to position [33, 0]
click at [792, 90] on button "Publish 1 job" at bounding box center [797, 92] width 79 height 19
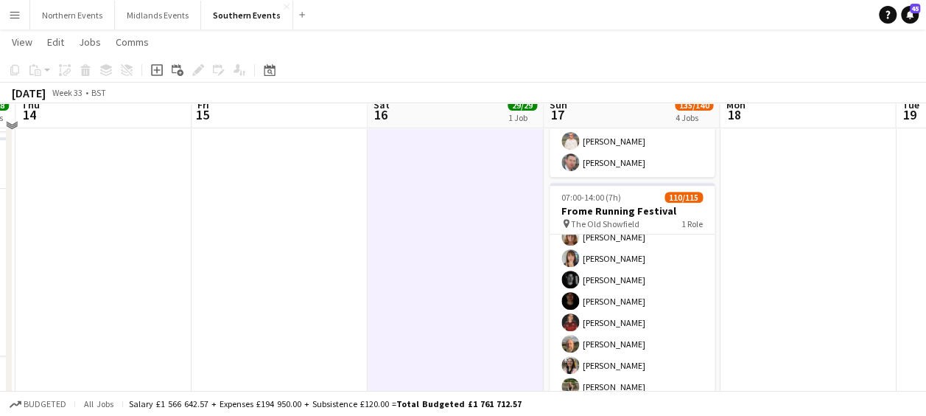
scroll to position [274, 0]
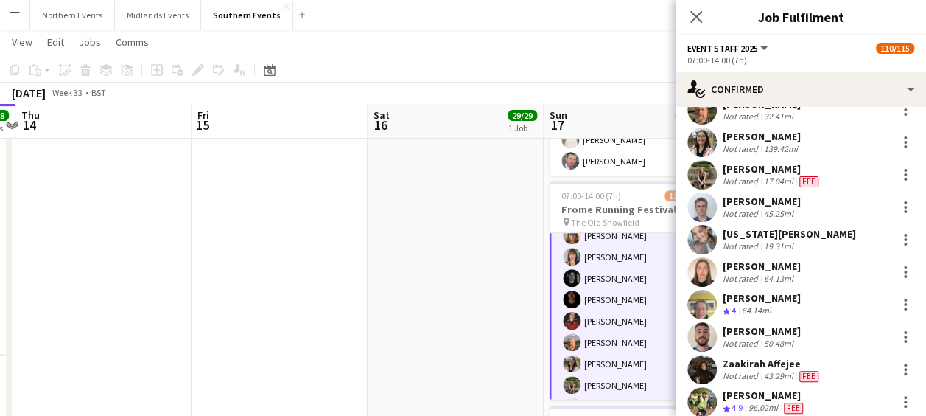
scroll to position [296, 0]
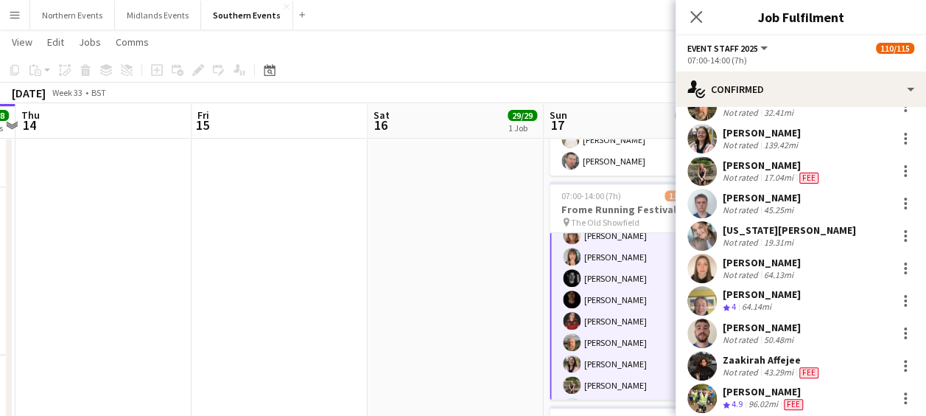
click at [699, 240] on app-user-avatar at bounding box center [702, 235] width 29 height 29
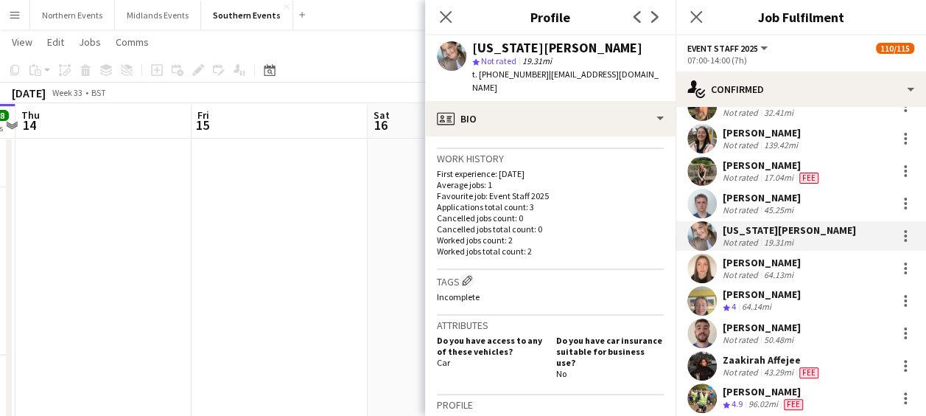
scroll to position [350, 0]
click at [446, 22] on icon "Close pop-in" at bounding box center [446, 17] width 14 height 14
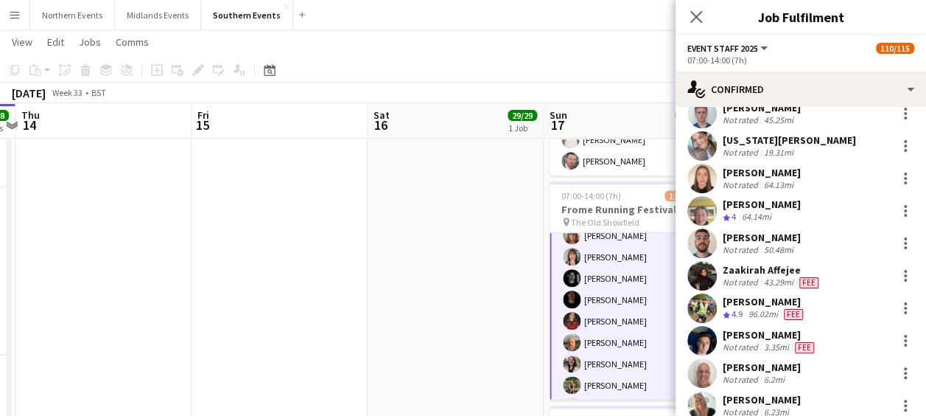
scroll to position [454, 0]
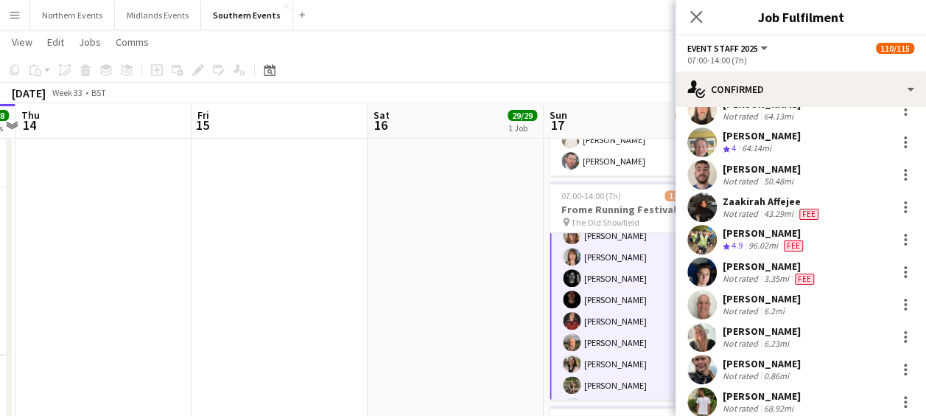
click at [696, 338] on app-user-avatar at bounding box center [702, 336] width 29 height 29
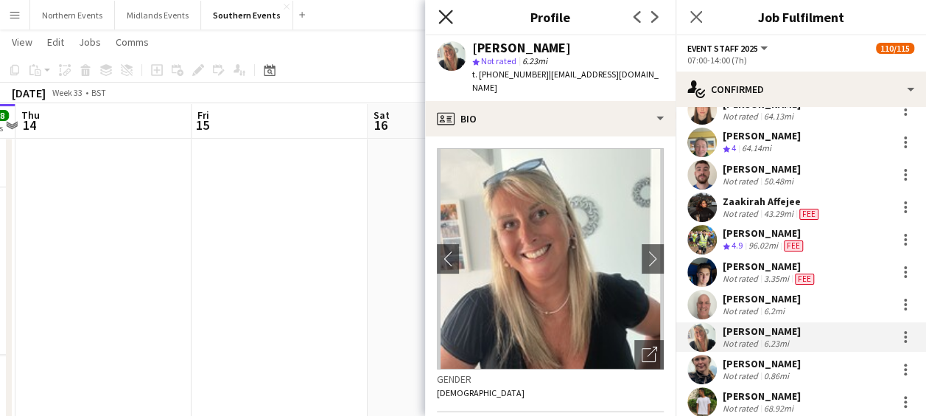
click at [442, 20] on icon at bounding box center [446, 17] width 14 height 14
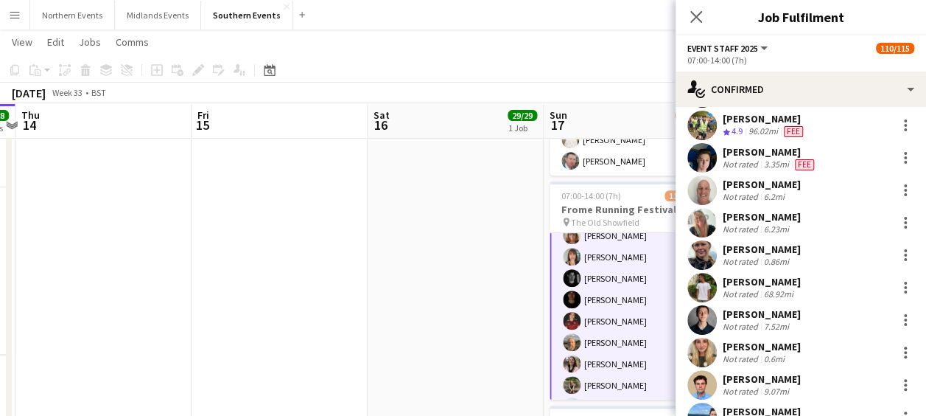
scroll to position [569, 0]
click at [707, 349] on app-user-avatar at bounding box center [702, 351] width 29 height 29
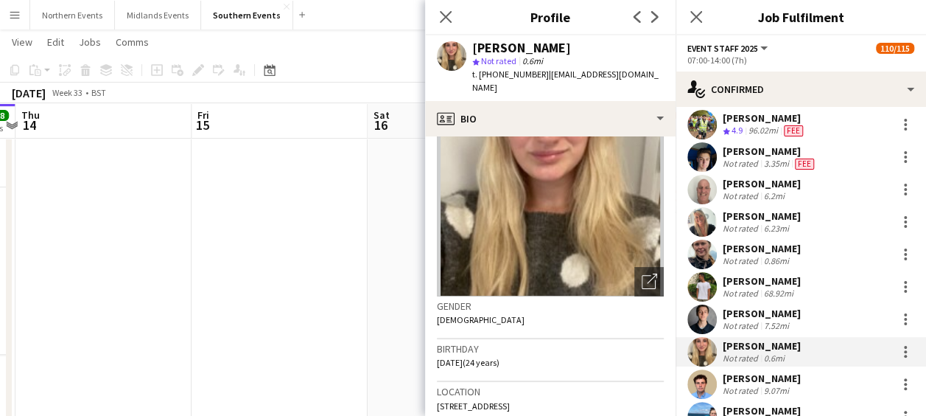
scroll to position [0, 0]
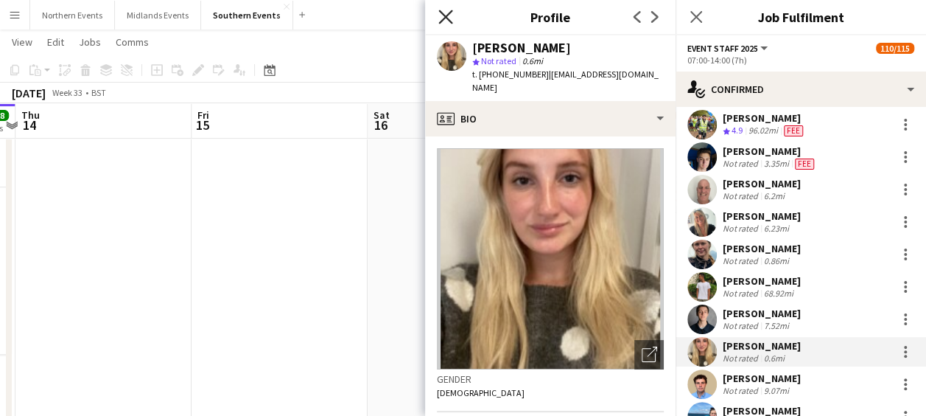
click at [446, 16] on icon at bounding box center [446, 17] width 14 height 14
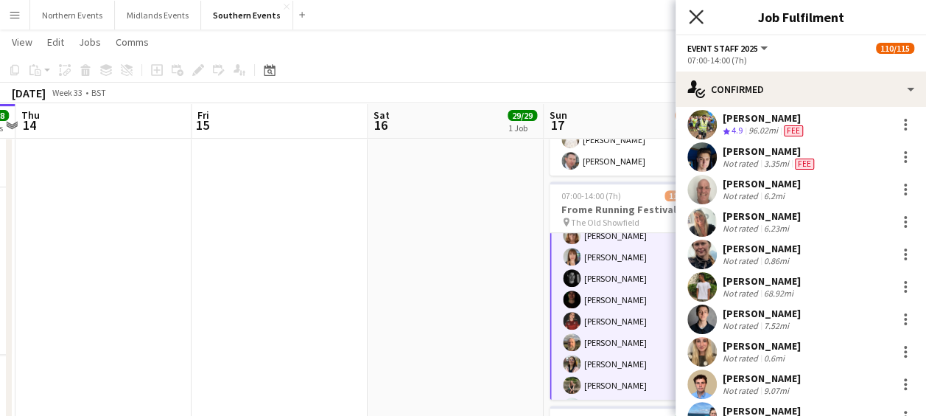
click at [702, 19] on icon "Close pop-in" at bounding box center [696, 17] width 14 height 14
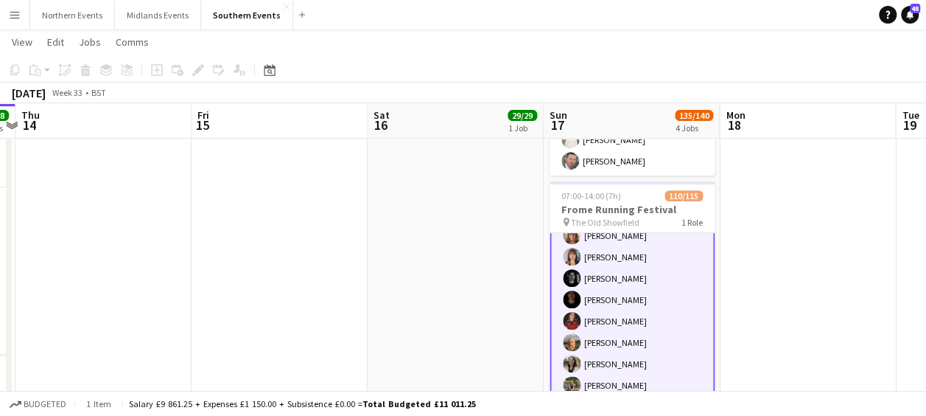
click at [623, 32] on app-page-menu "View Day view expanded Day view collapsed Month view Date picker Jump to [DATE]…" at bounding box center [463, 43] width 926 height 28
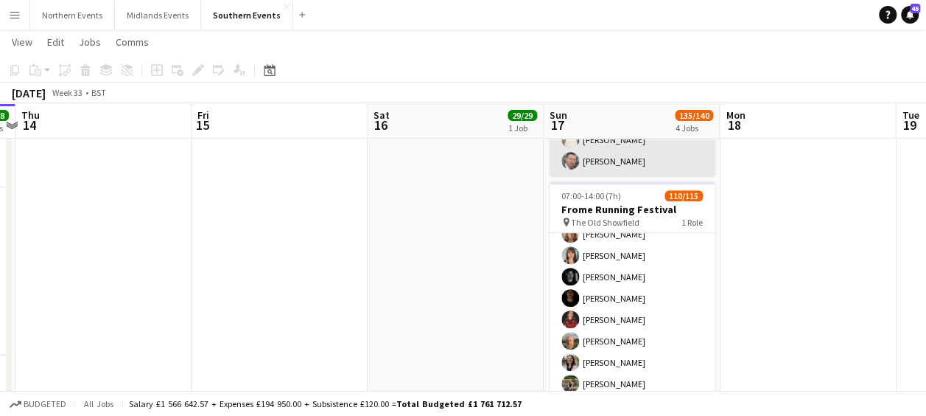
scroll to position [33, 0]
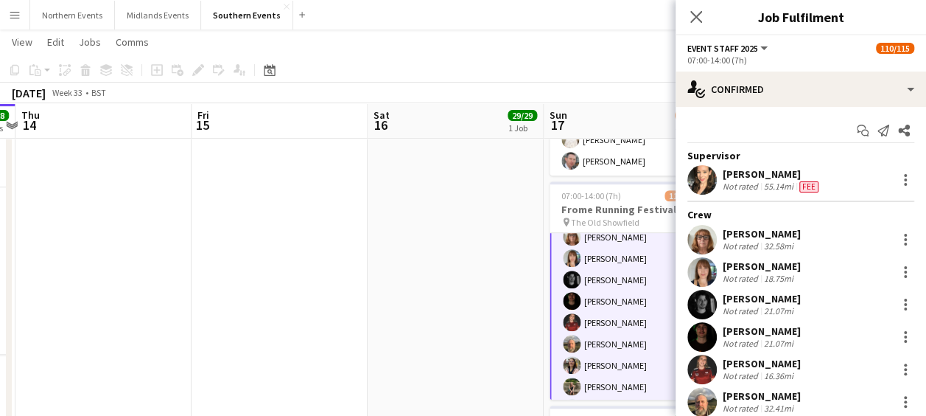
scroll to position [35, 0]
click at [857, 125] on icon at bounding box center [861, 129] width 9 height 8
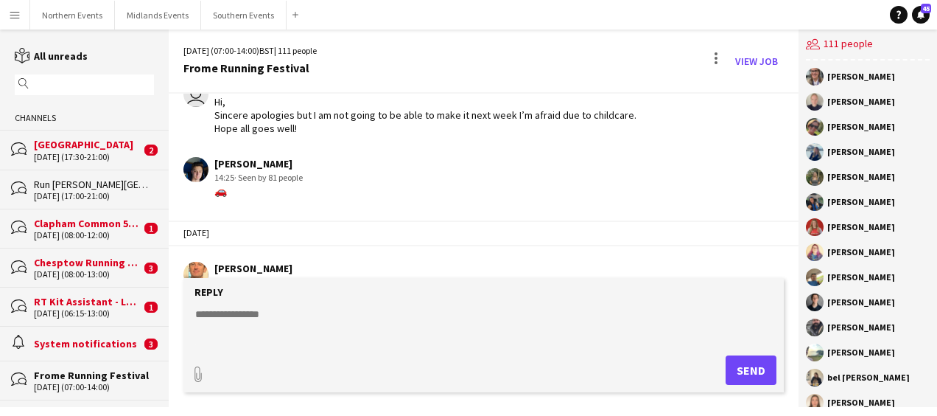
scroll to position [2392, 0]
